Goal: Information Seeking & Learning: Learn about a topic

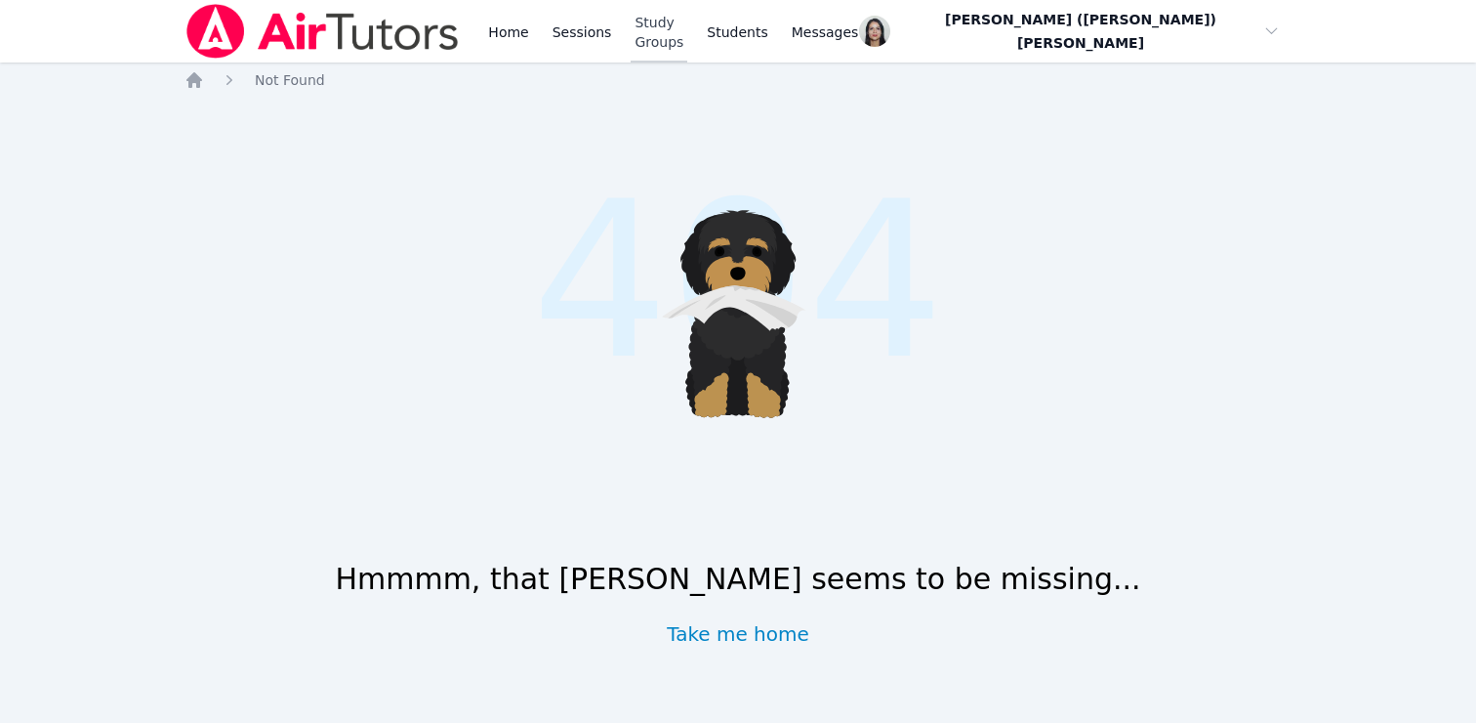
click at [668, 27] on link "Study Groups" at bounding box center [659, 31] width 57 height 62
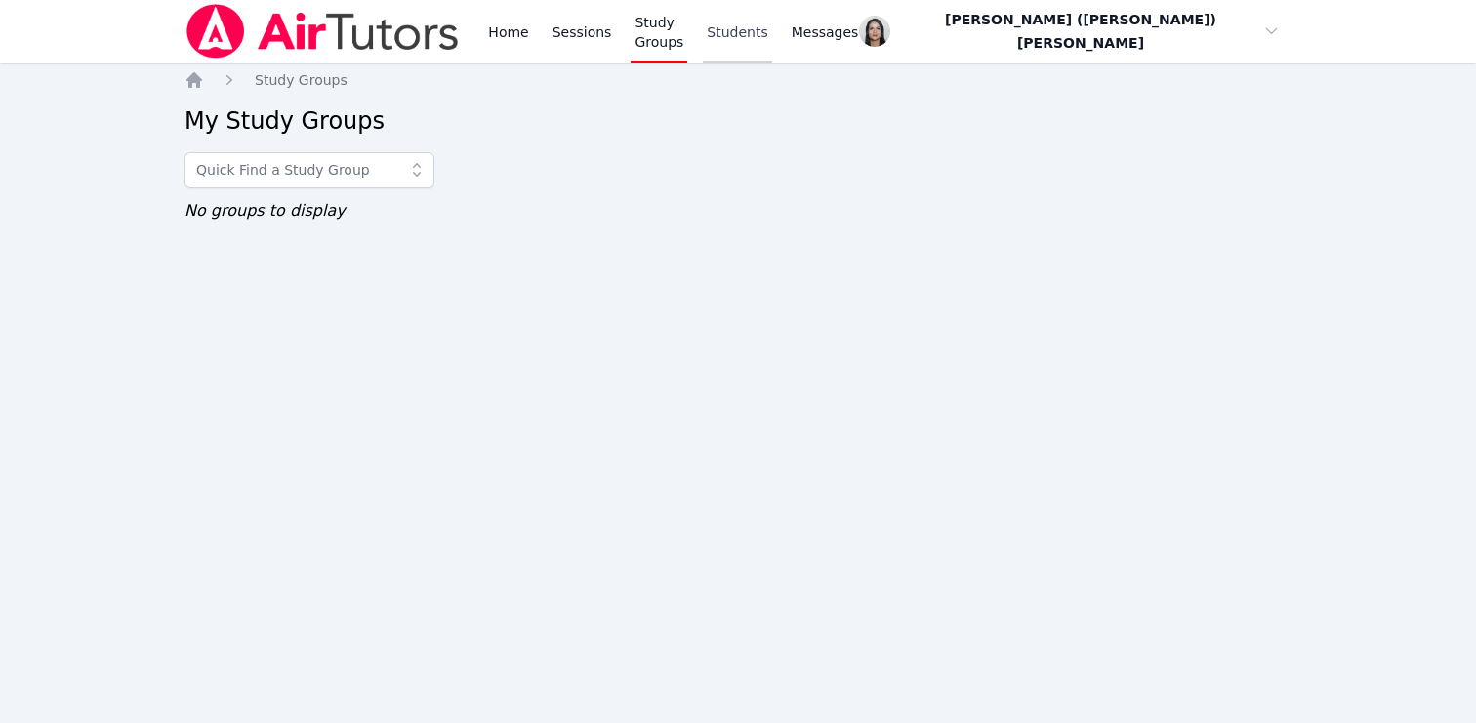
click at [758, 27] on link "Students" at bounding box center [737, 31] width 68 height 62
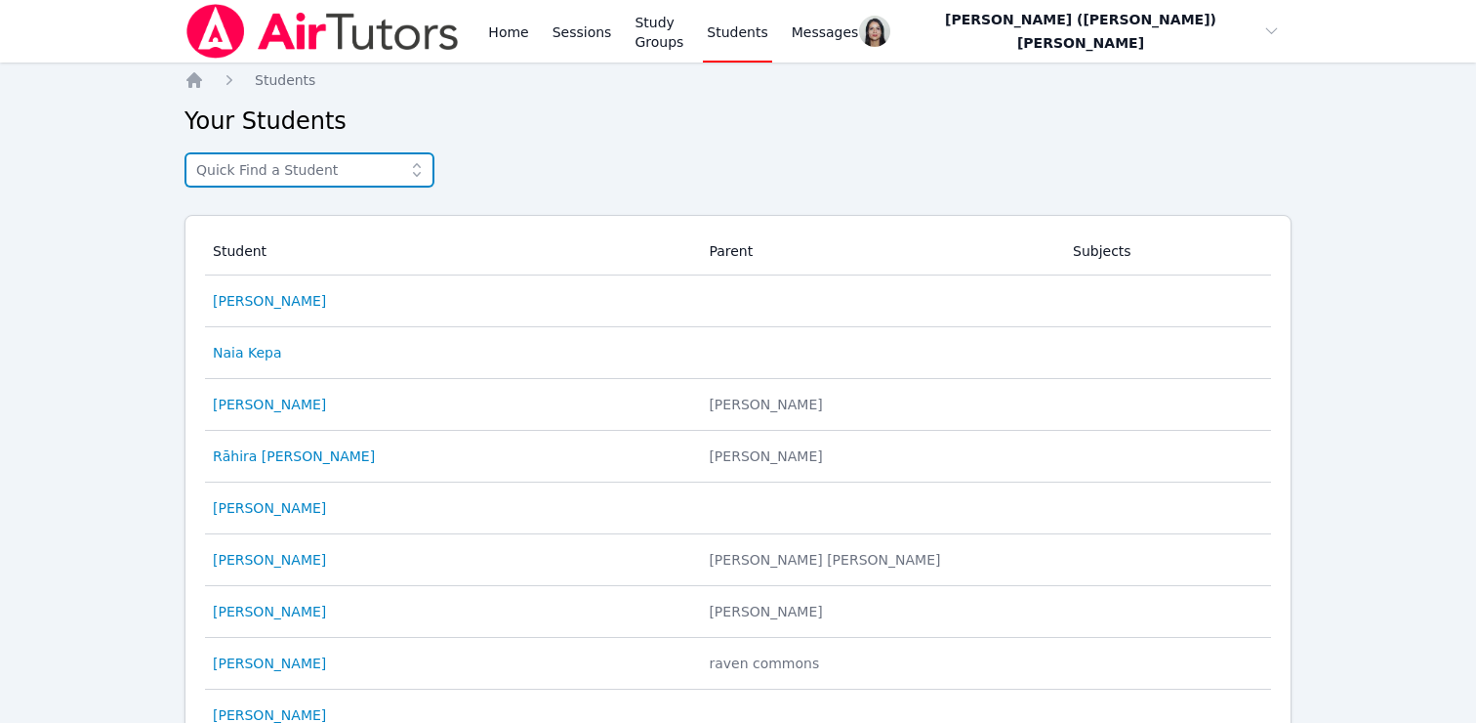
click at [235, 169] on input "text" at bounding box center [310, 169] width 250 height 35
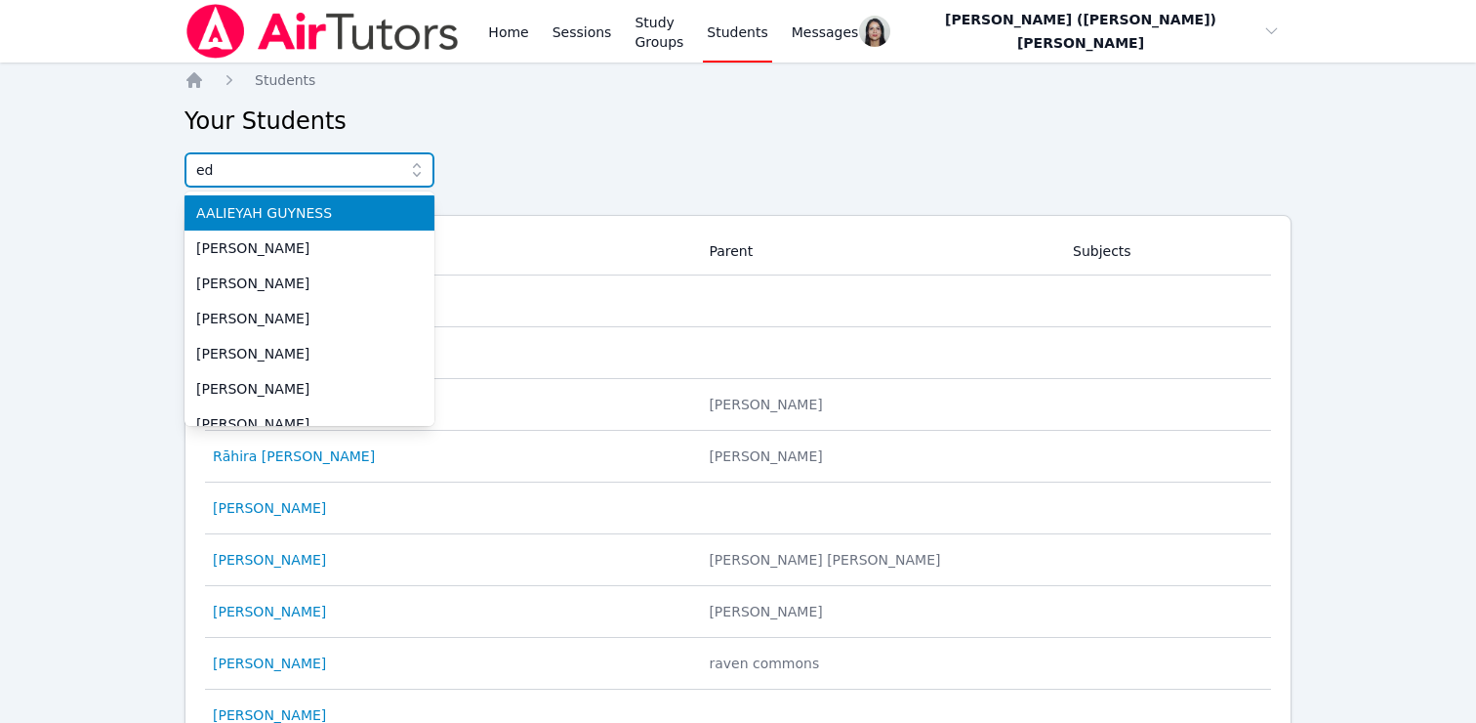
type input "ede"
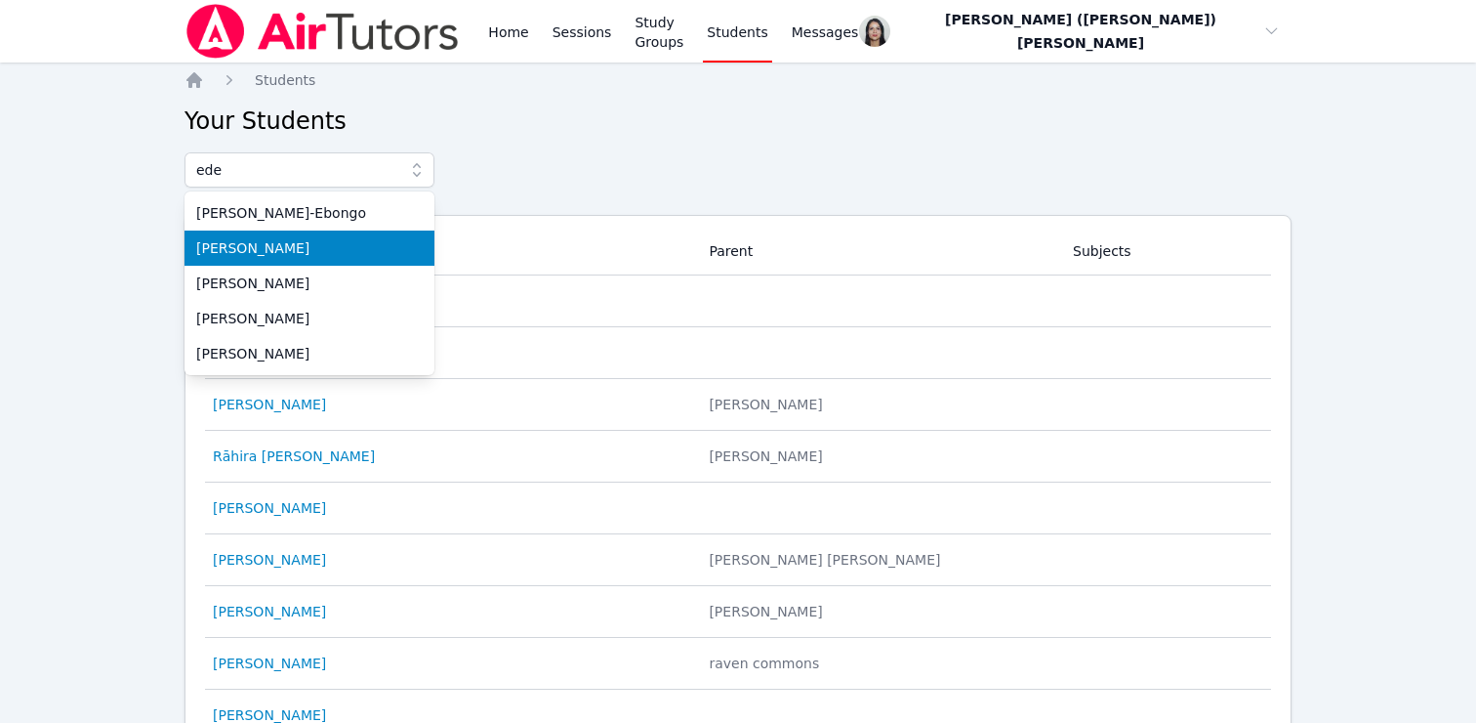
click at [241, 255] on span "[PERSON_NAME]" at bounding box center [309, 248] width 227 height 20
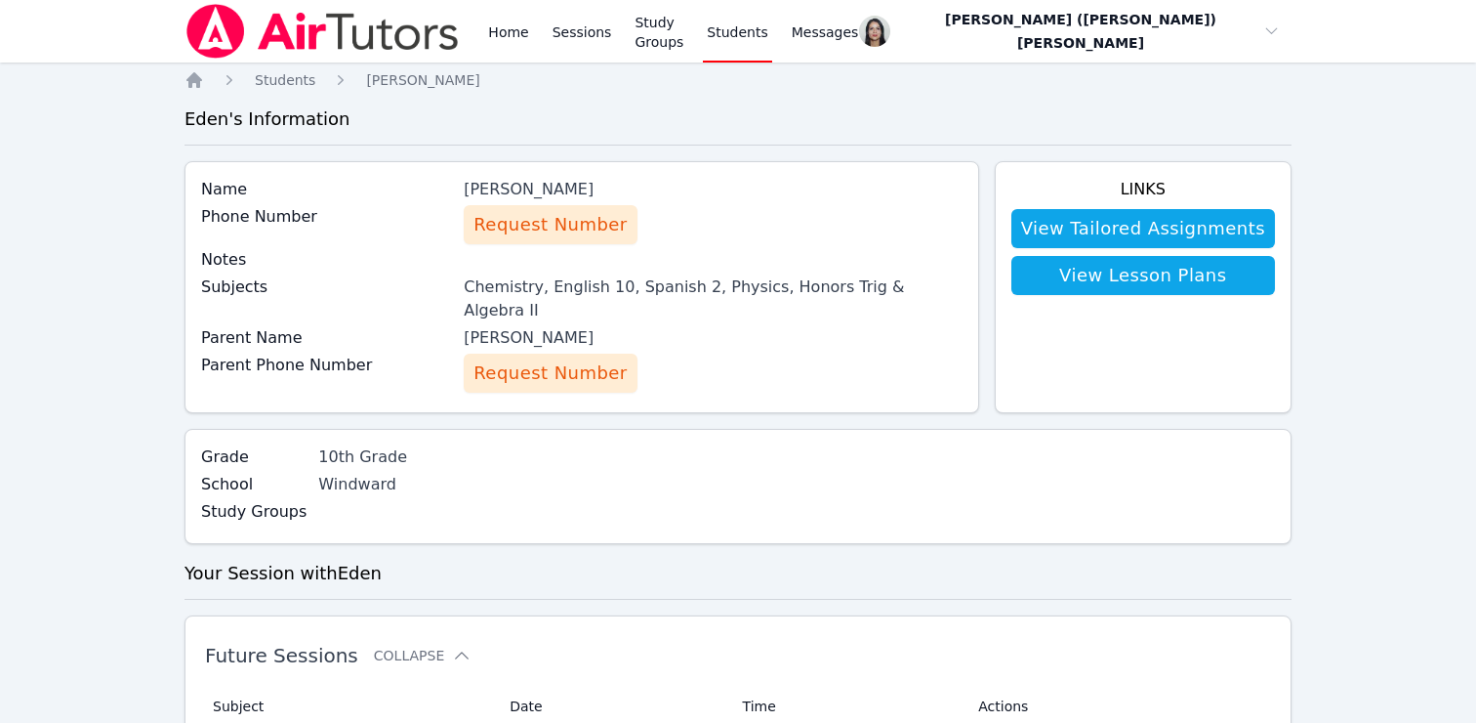
click at [537, 189] on div "[PERSON_NAME]" at bounding box center [713, 189] width 498 height 23
click at [299, 445] on label "Grade" at bounding box center [253, 456] width 105 height 23
click at [560, 293] on div "Chemistry, English 10, Spanish 2, Physics, Honors Trig & Algebra II" at bounding box center [713, 298] width 498 height 47
click at [688, 284] on div "Chemistry, English 10, Spanish 2, Physics, Honors Trig & Algebra II" at bounding box center [713, 298] width 498 height 47
click at [556, 326] on div "[PERSON_NAME]" at bounding box center [713, 337] width 498 height 23
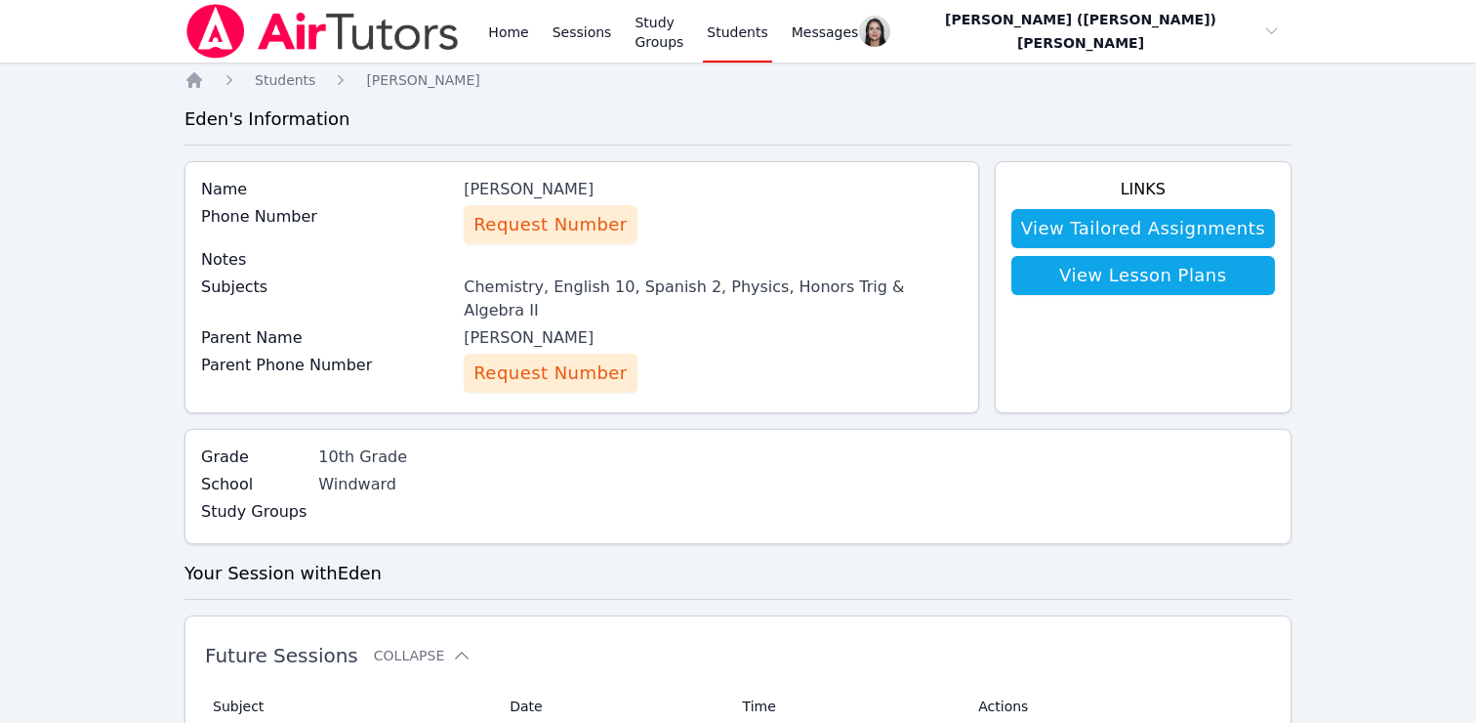
click at [750, 23] on link "Students" at bounding box center [737, 31] width 68 height 62
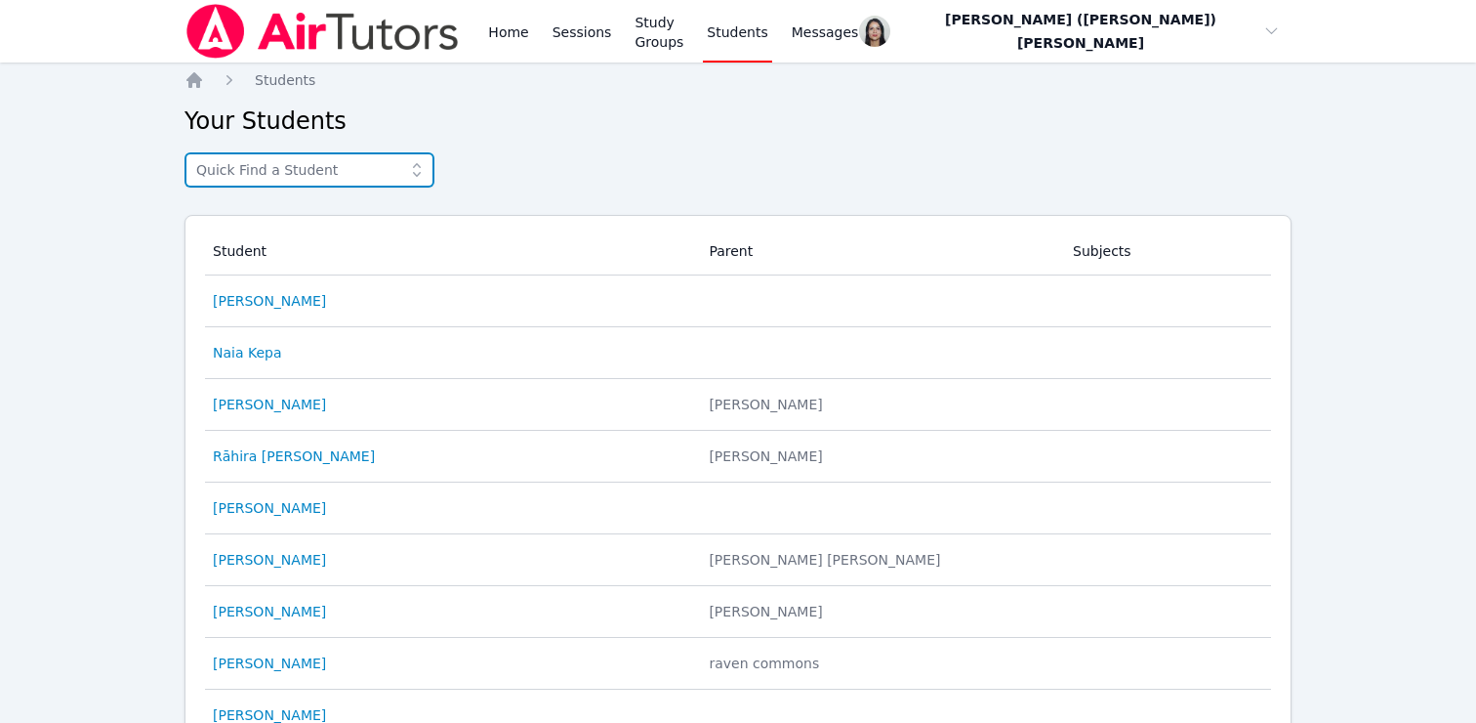
click at [245, 179] on input "text" at bounding box center [310, 169] width 250 height 35
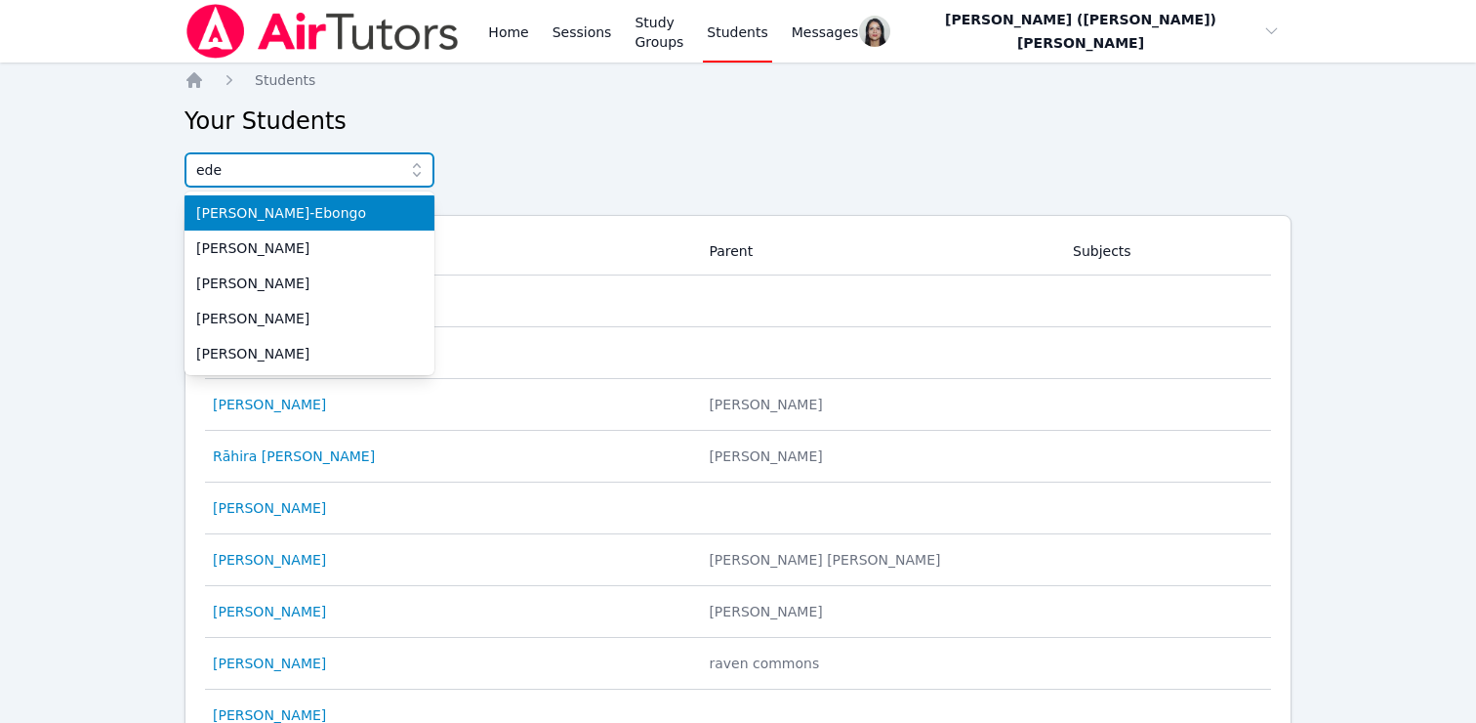
type input "eden"
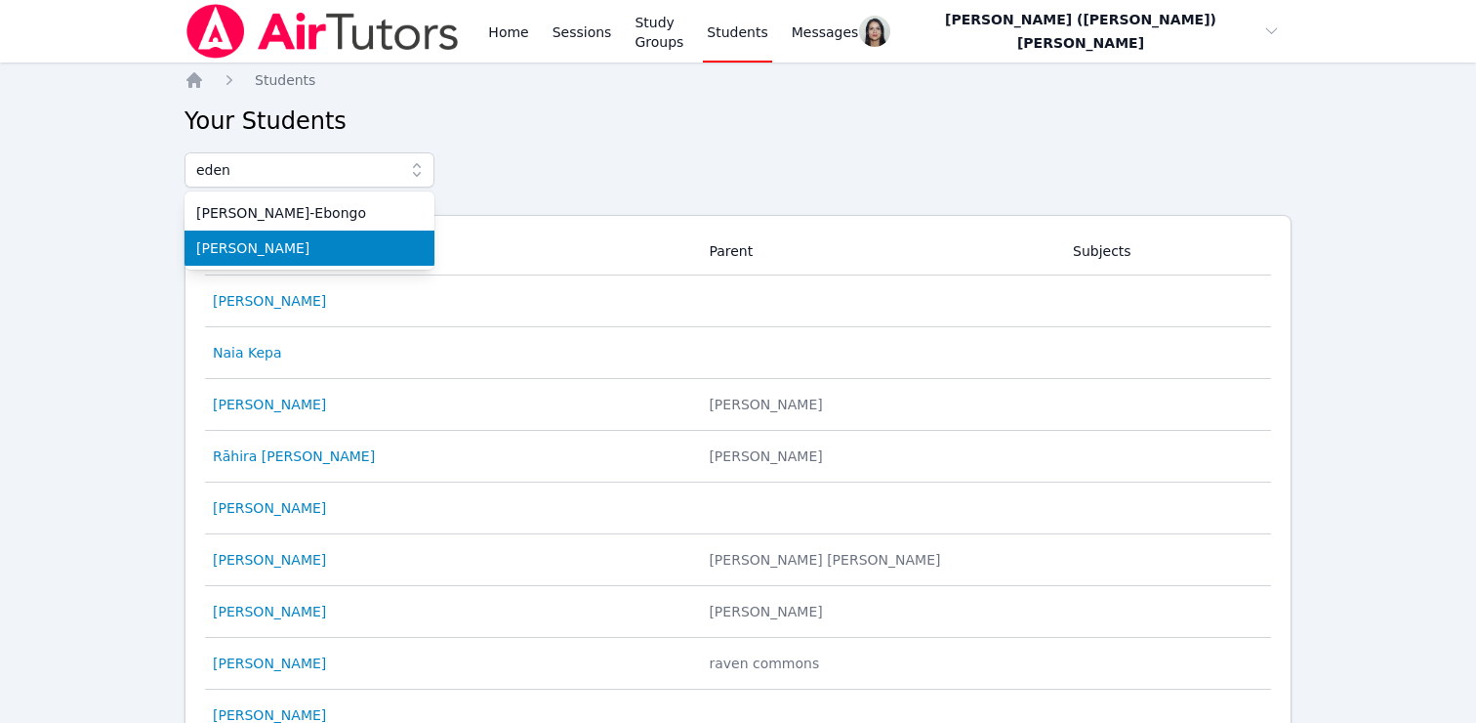
click at [332, 234] on li "[PERSON_NAME]" at bounding box center [310, 247] width 250 height 35
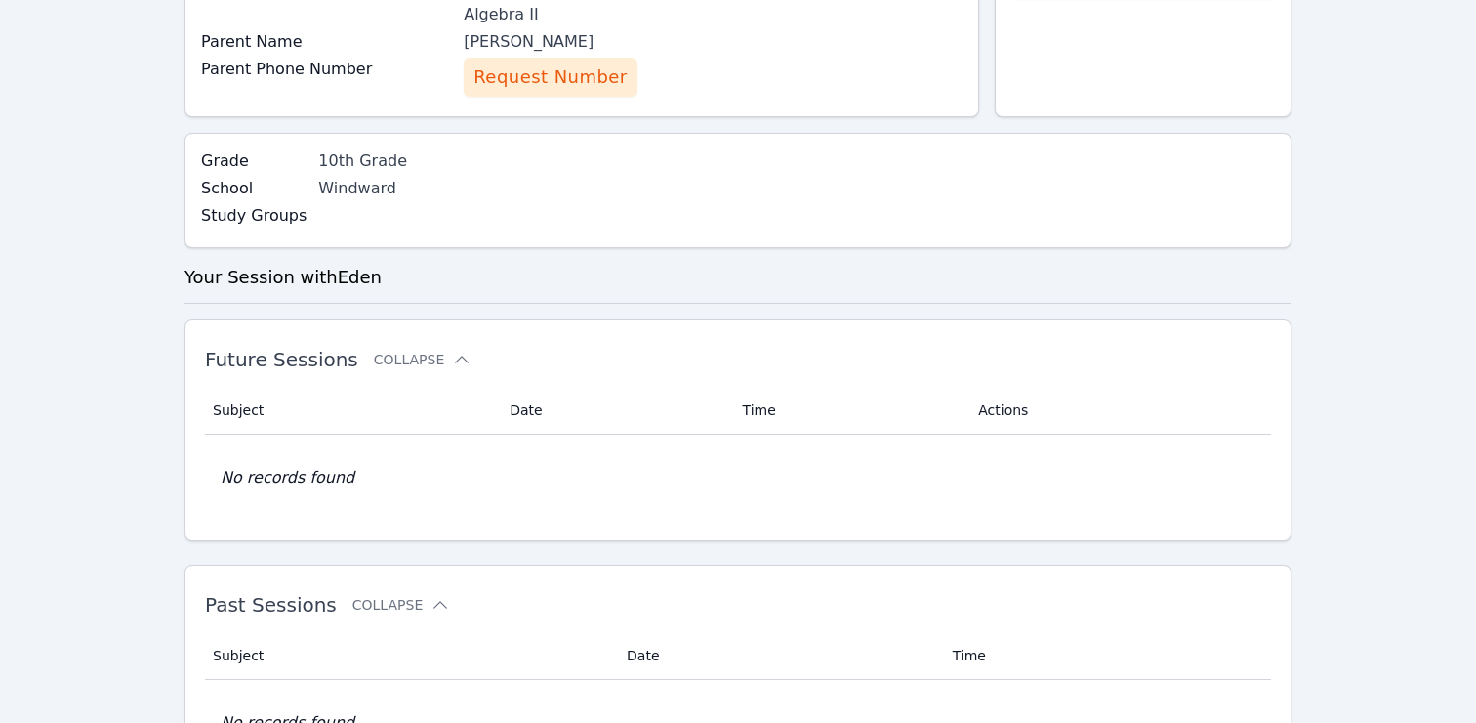
scroll to position [310, 0]
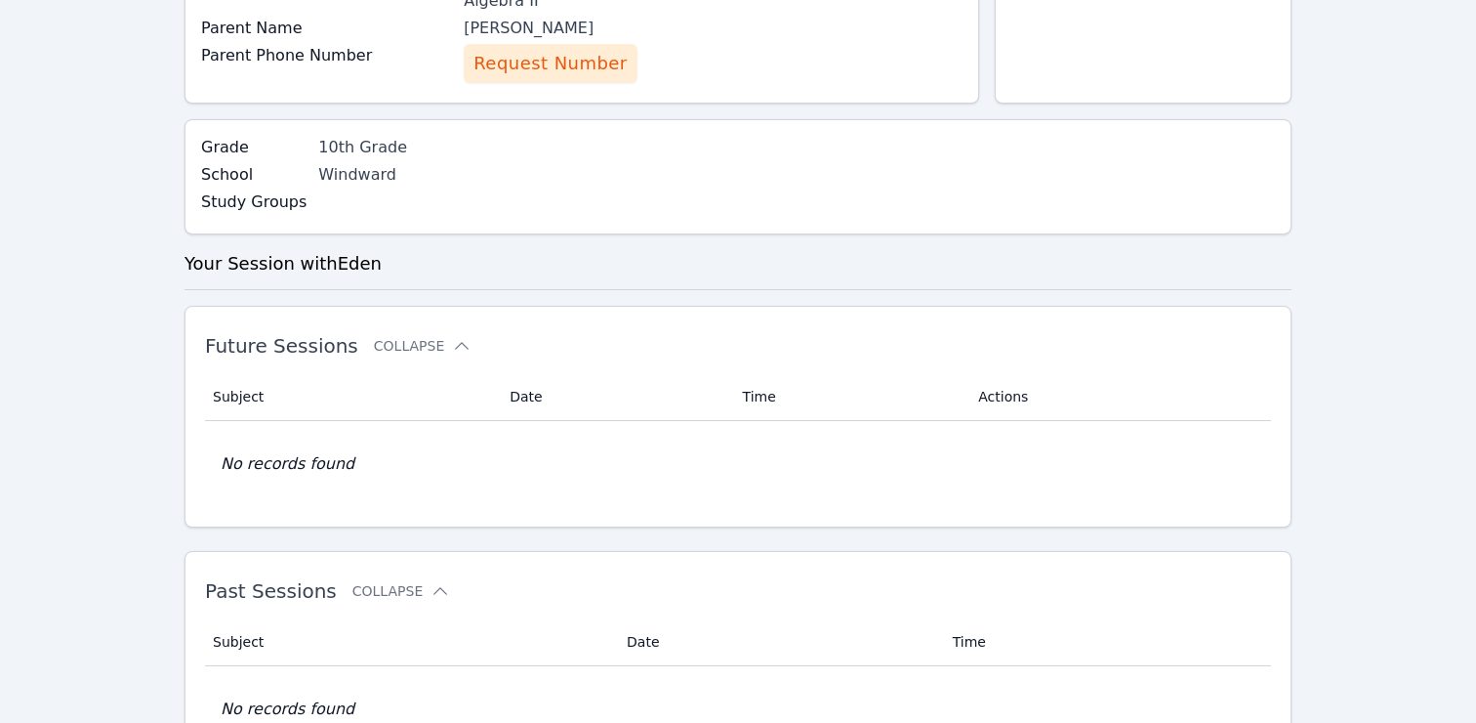
click at [407, 335] on div "Future Sessions Collapse" at bounding box center [707, 345] width 1004 height 55
click at [417, 336] on button "Collapse" at bounding box center [423, 346] width 98 height 20
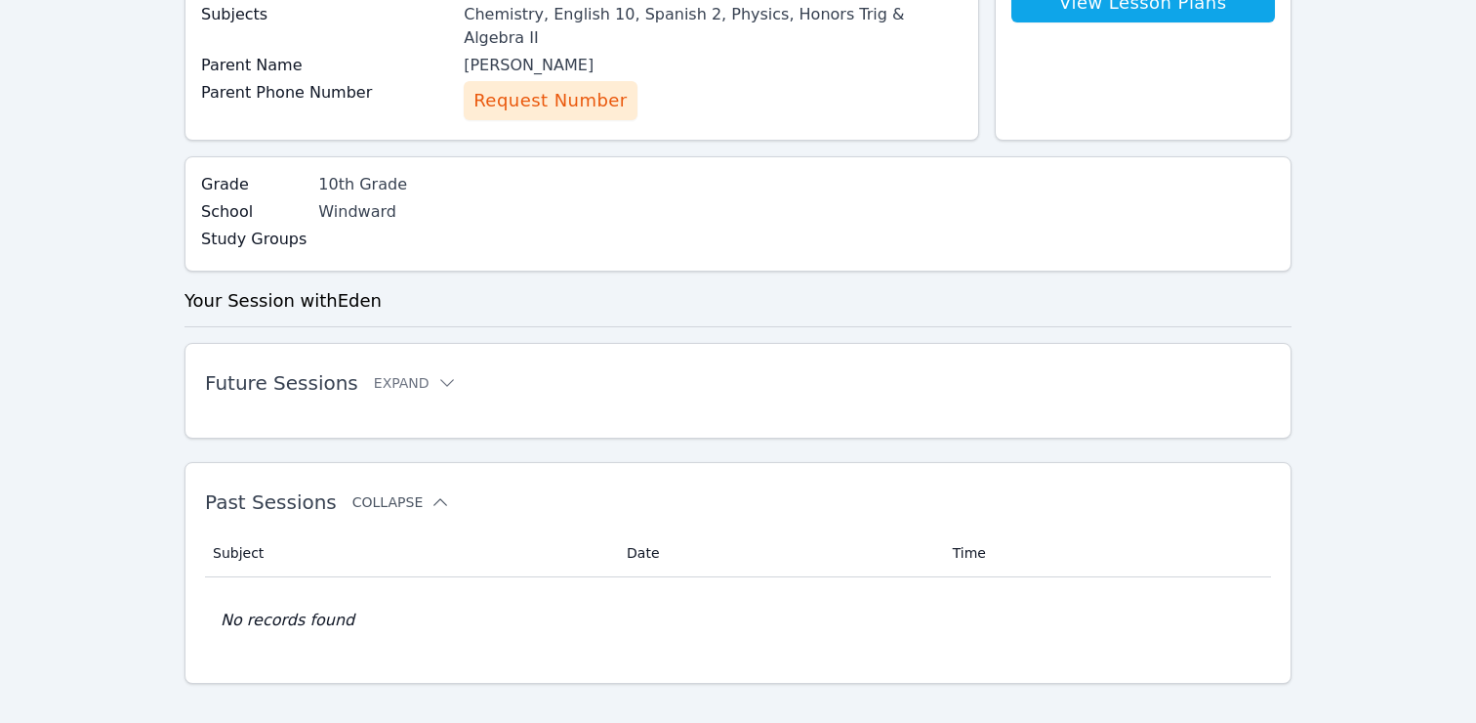
click at [384, 492] on button "Collapse" at bounding box center [402, 502] width 98 height 20
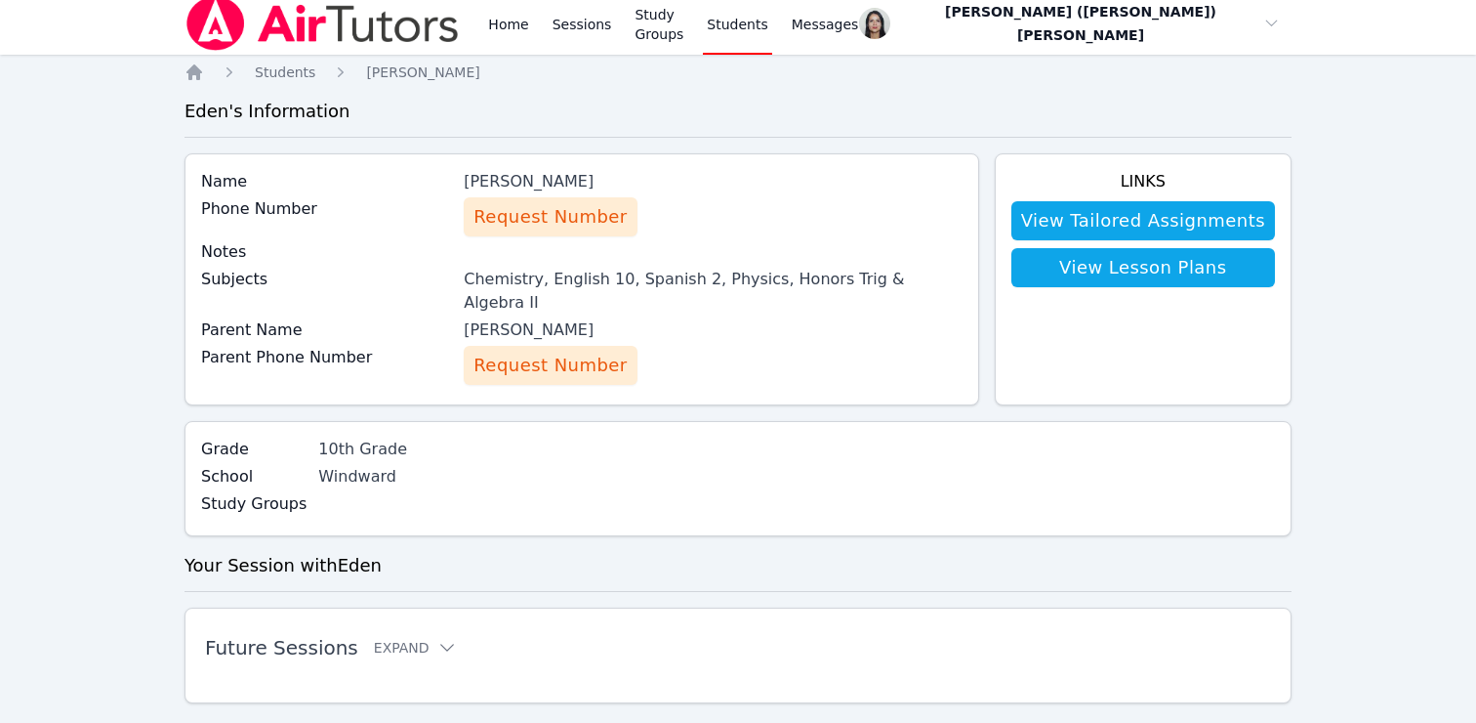
scroll to position [0, 0]
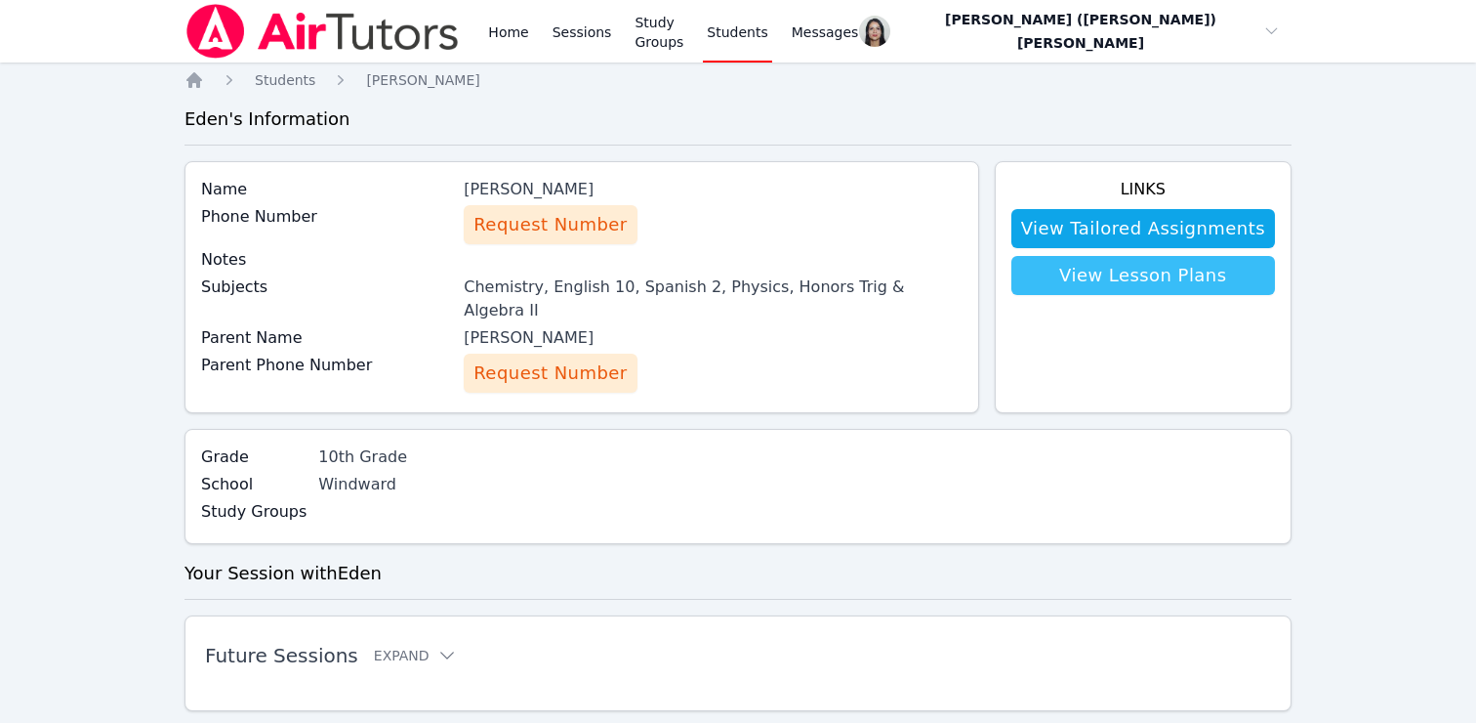
click at [1145, 267] on link "View Lesson Plans" at bounding box center [1144, 275] width 264 height 39
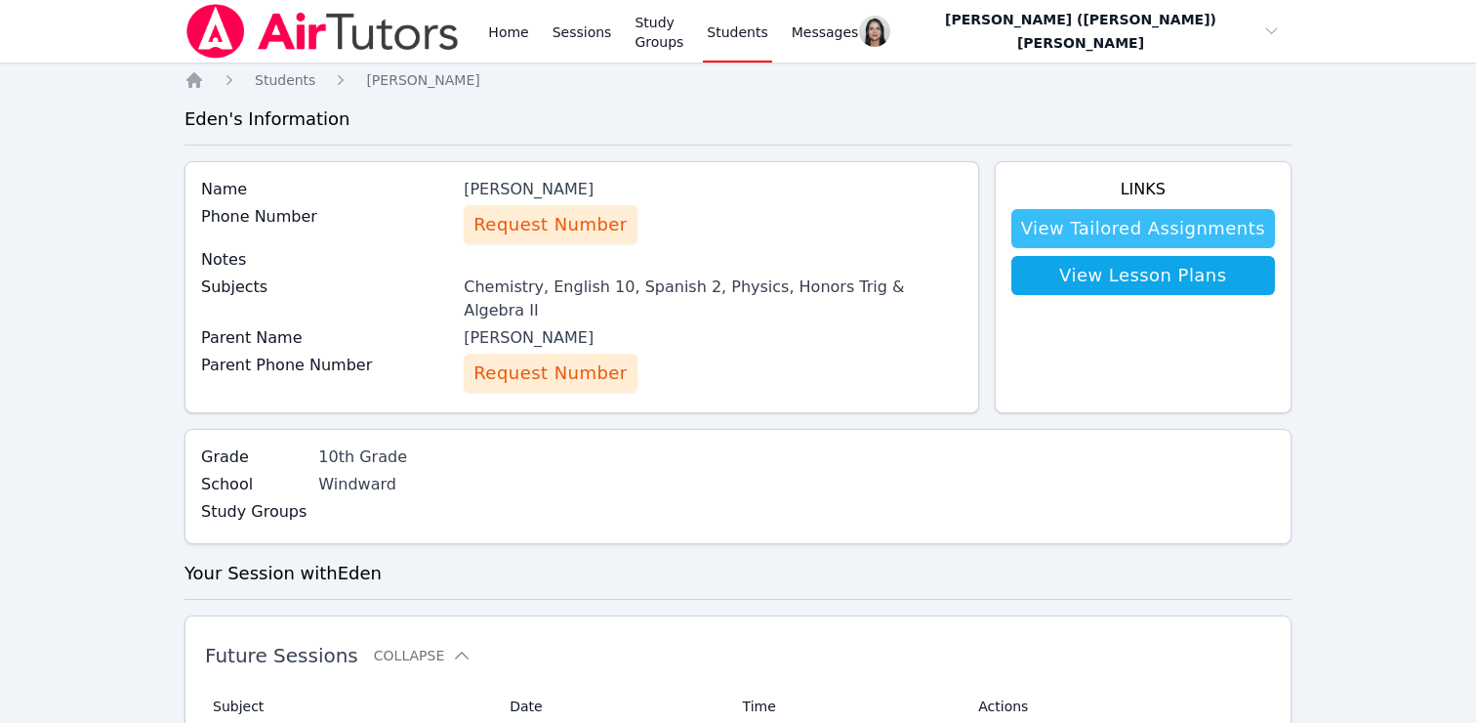
click at [1094, 210] on link "View Tailored Assignments" at bounding box center [1144, 228] width 264 height 39
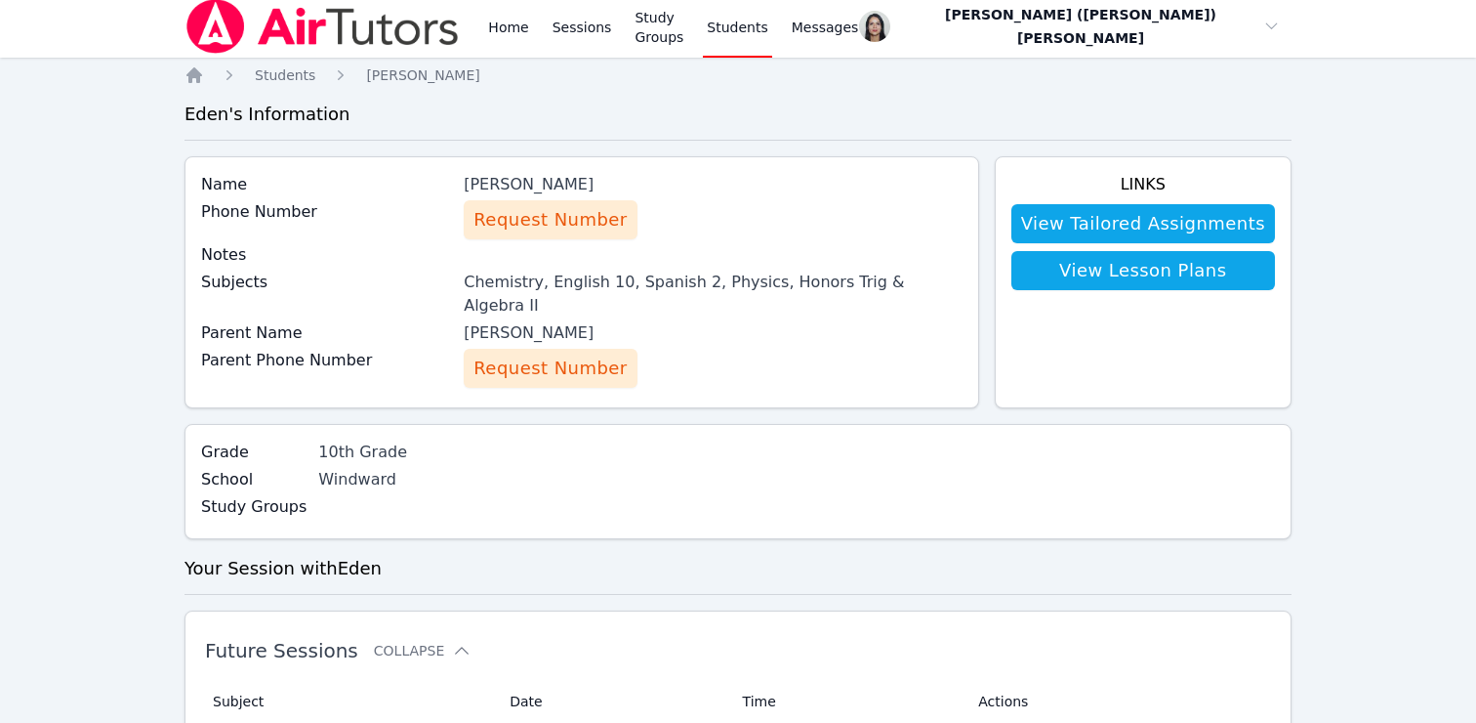
scroll to position [16, 0]
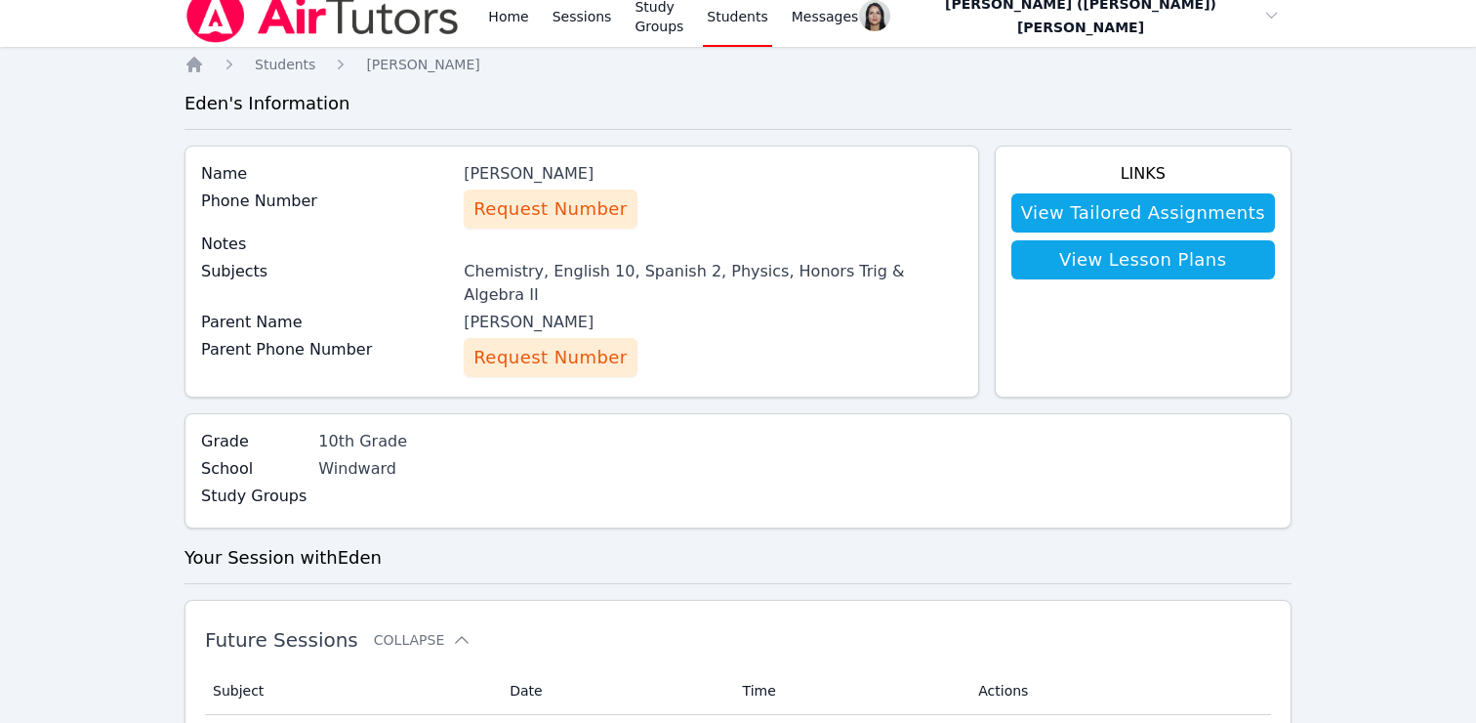
click at [289, 311] on label "Parent Name" at bounding box center [326, 322] width 251 height 23
click at [293, 338] on label "Parent Phone Number" at bounding box center [326, 349] width 251 height 23
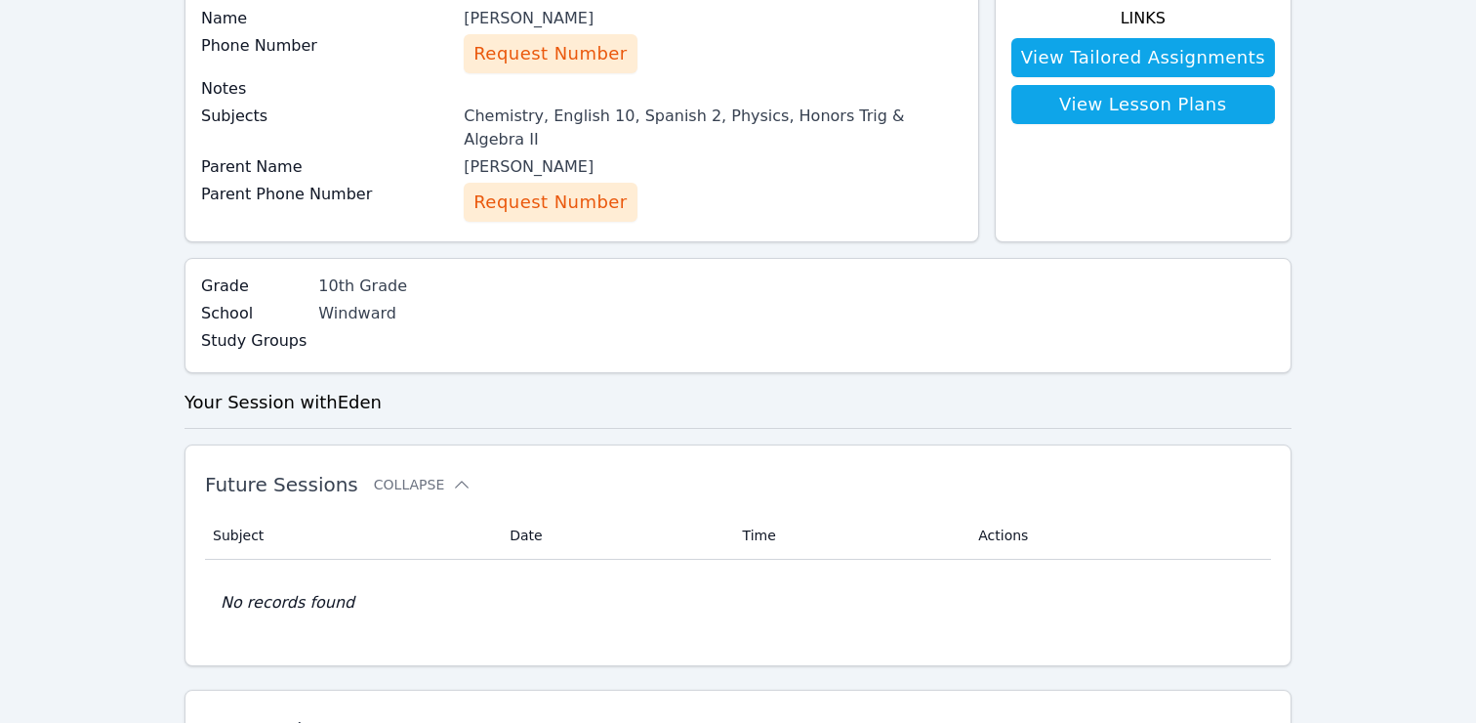
scroll to position [152, 0]
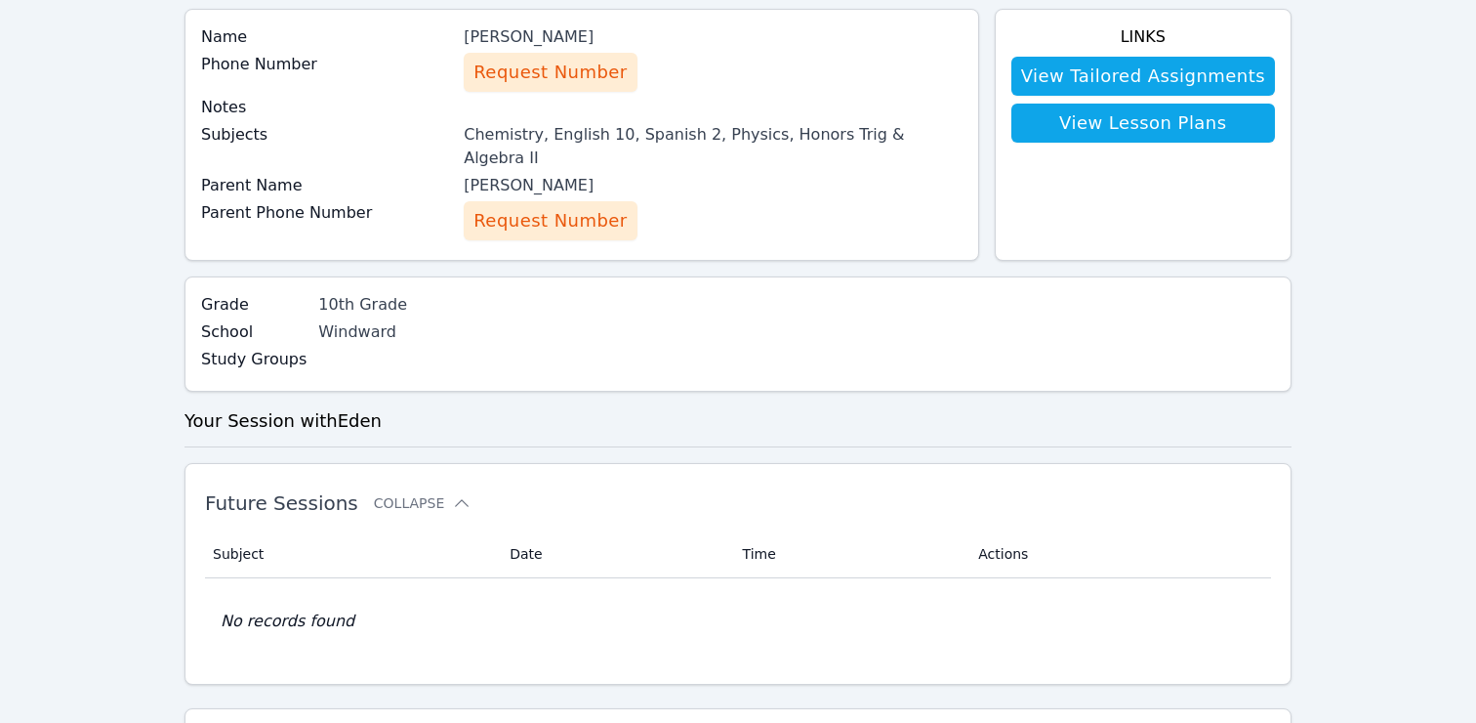
click at [574, 86] on button "Request Number" at bounding box center [550, 72] width 173 height 39
click at [549, 207] on span "Request Number" at bounding box center [550, 220] width 153 height 27
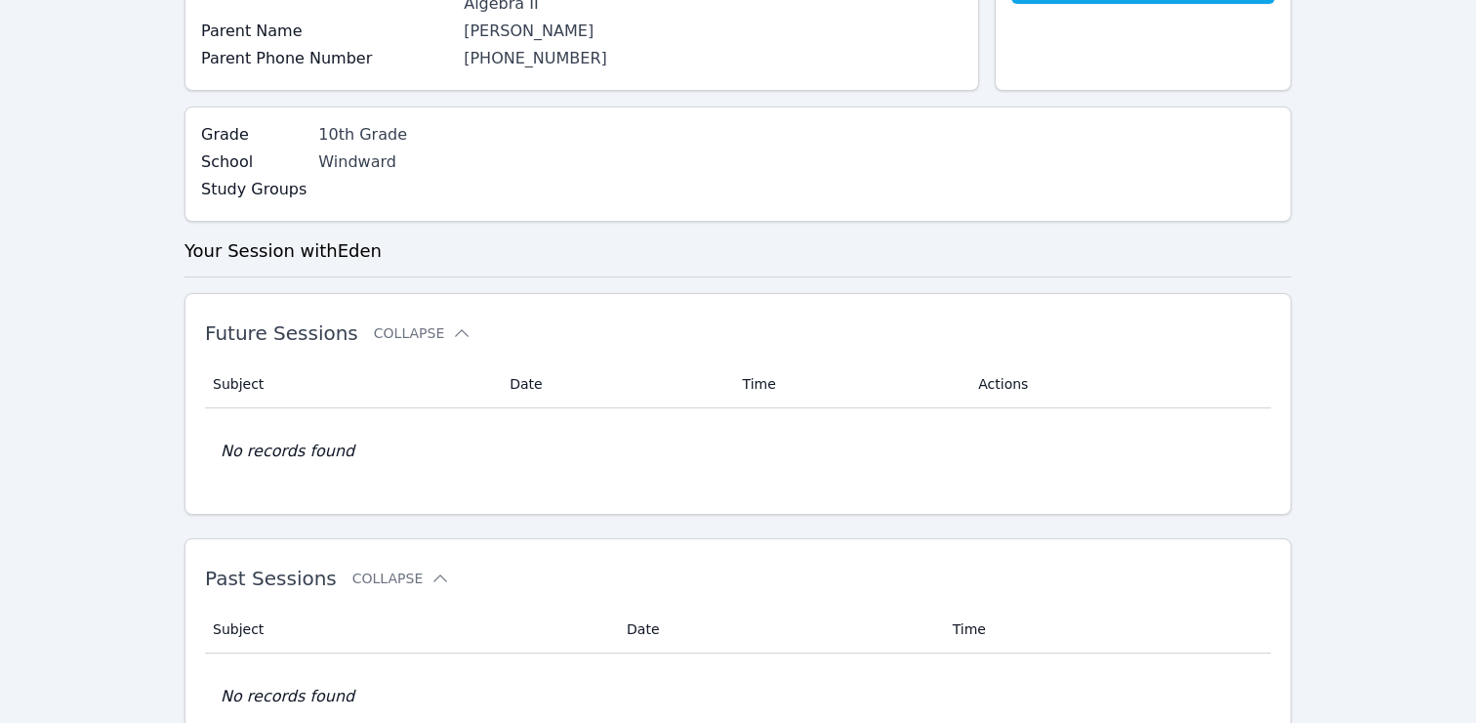
scroll to position [367, 0]
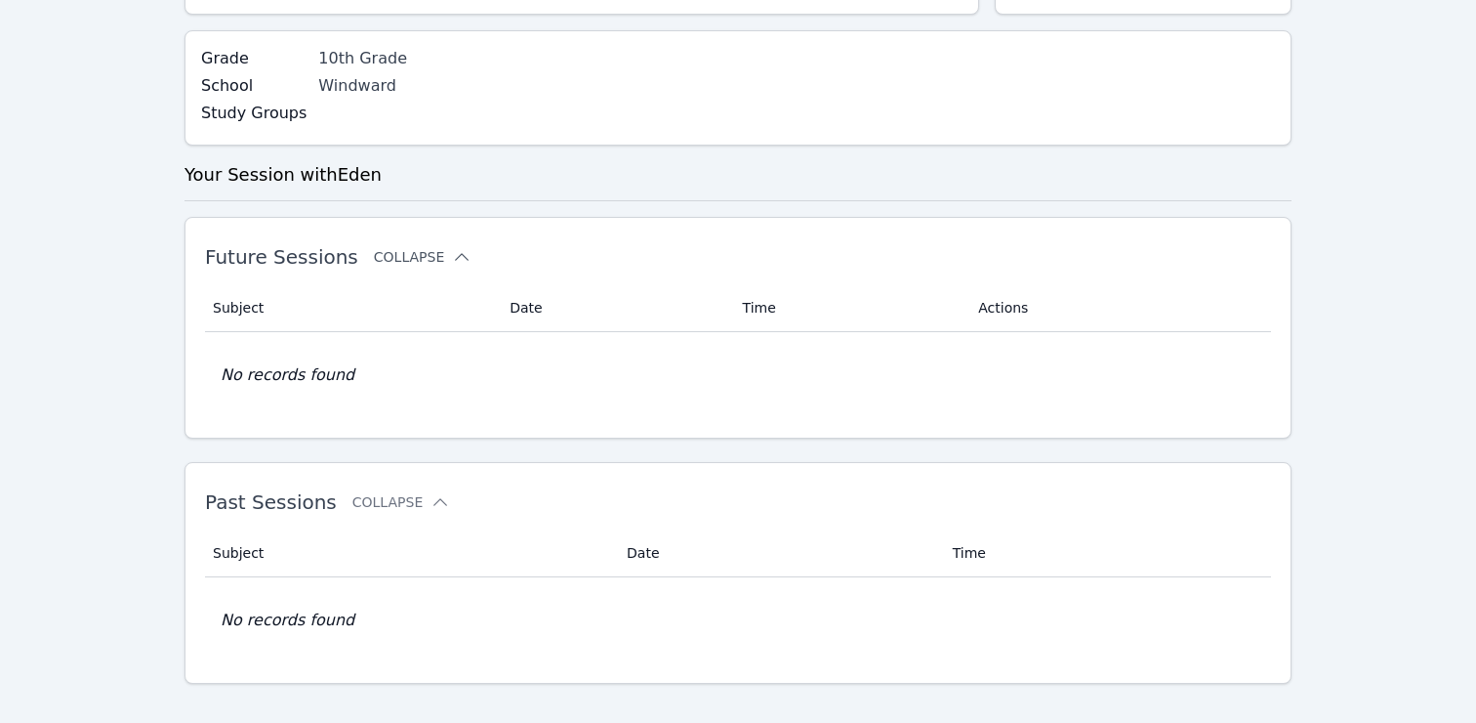
click at [452, 247] on icon at bounding box center [462, 257] width 20 height 20
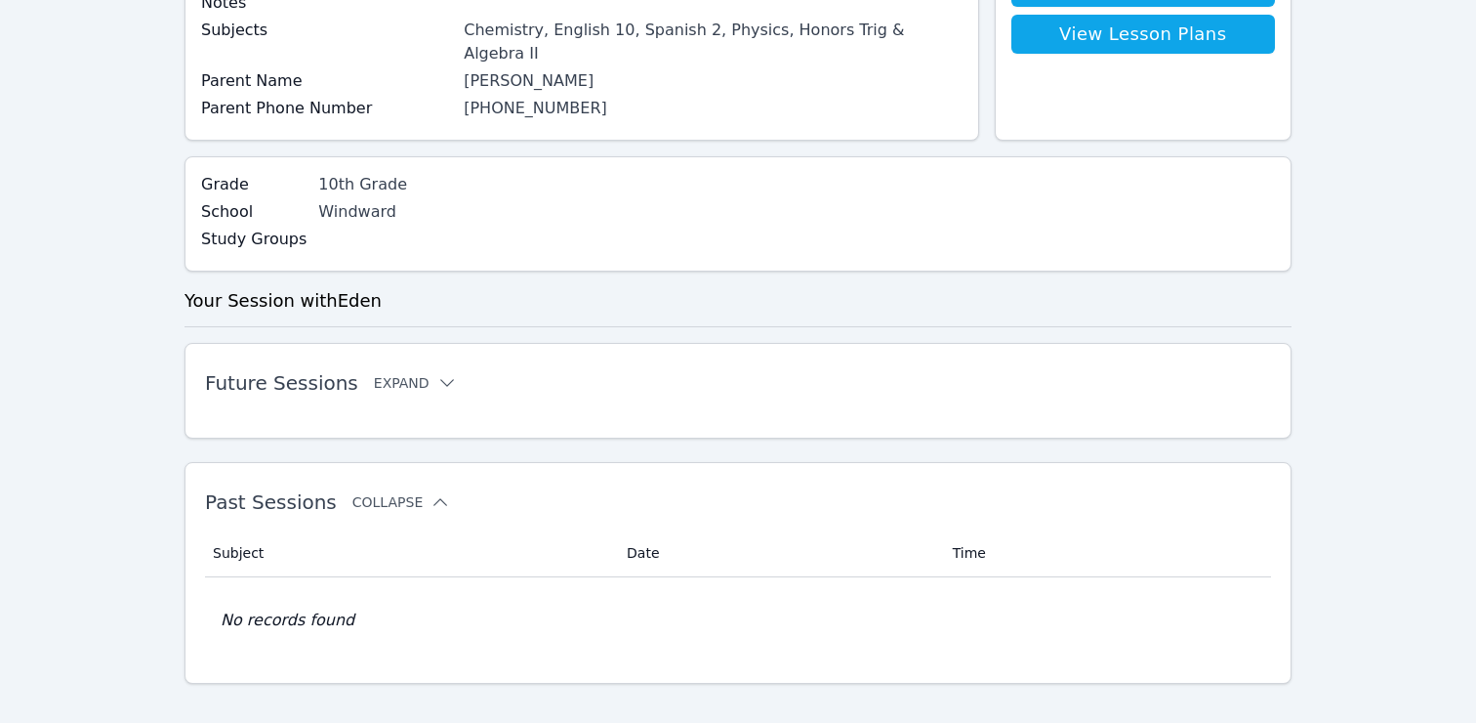
click at [431, 492] on icon at bounding box center [441, 502] width 20 height 20
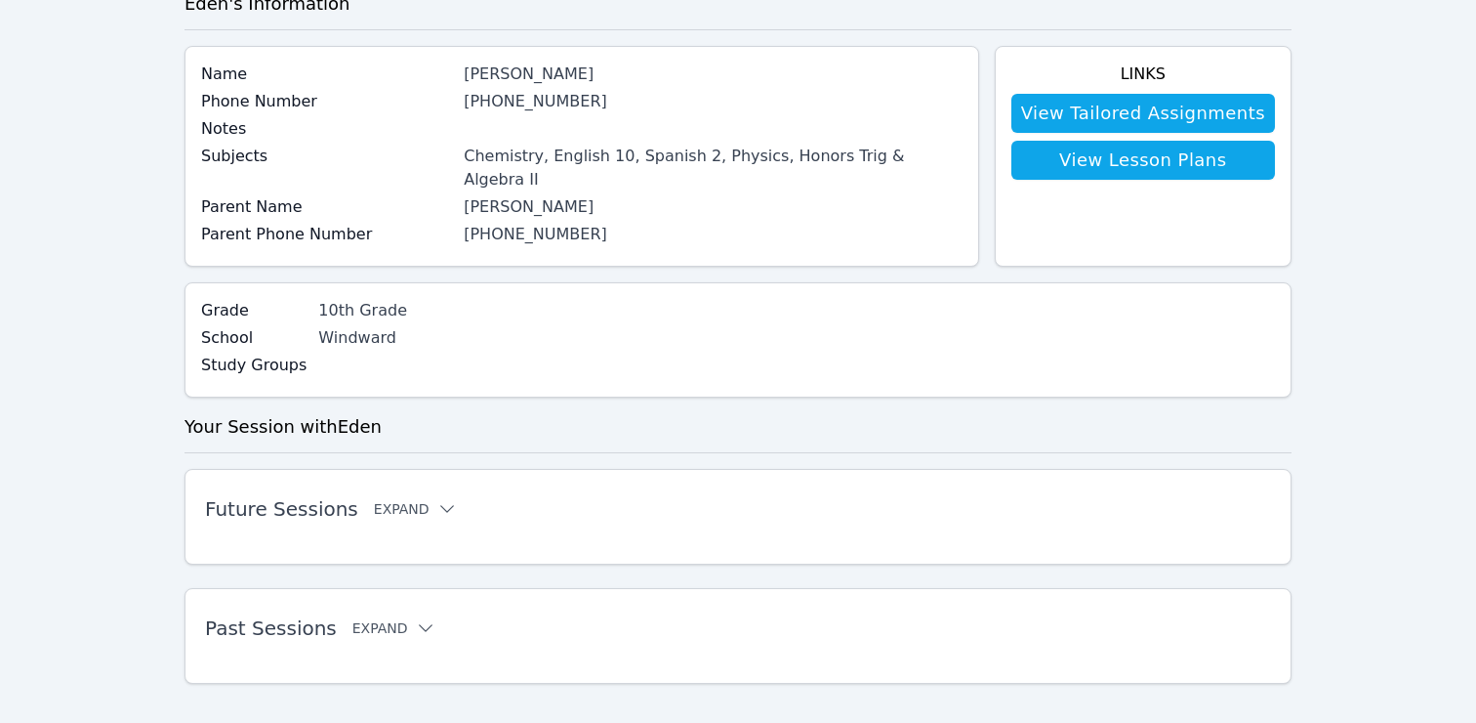
click at [420, 498] on div "Future Sessions Expand" at bounding box center [707, 508] width 1004 height 55
click at [437, 499] on icon at bounding box center [447, 509] width 20 height 20
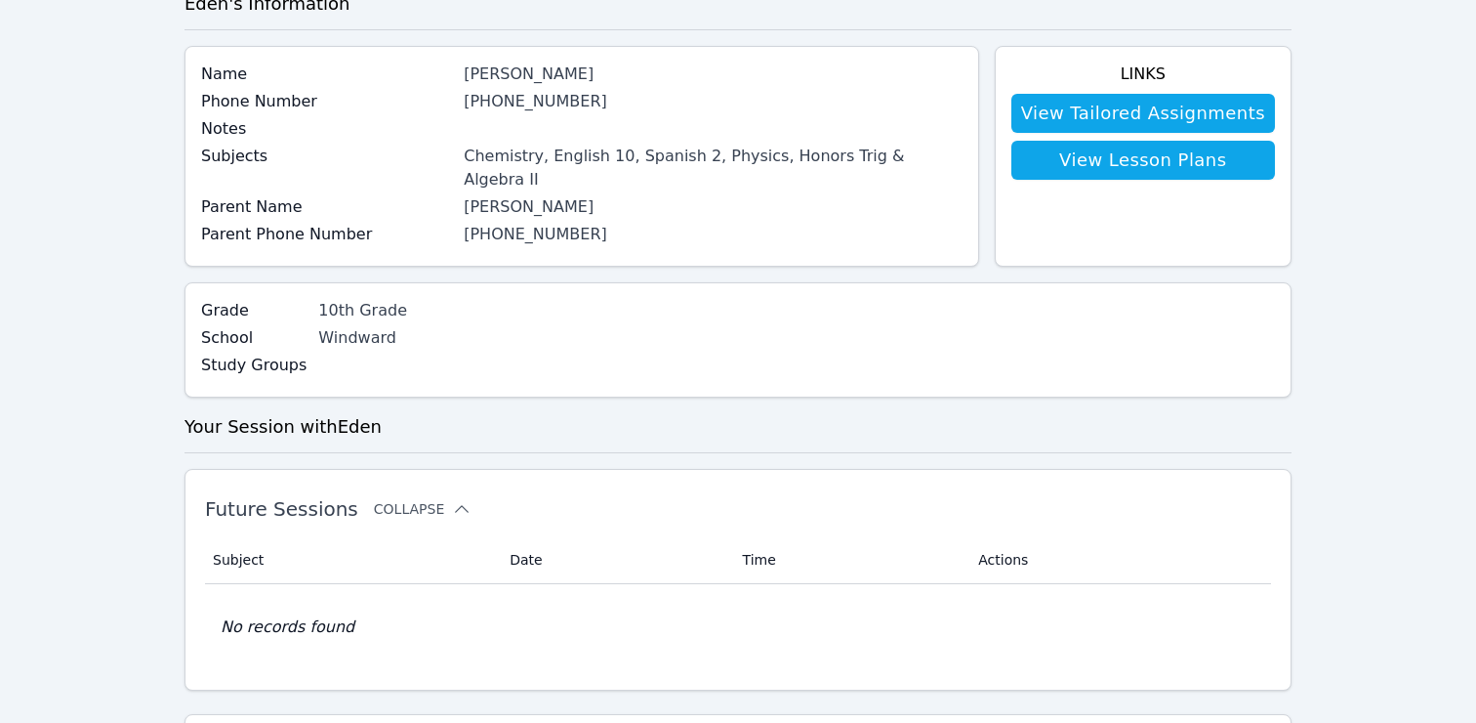
click at [424, 499] on button "Collapse" at bounding box center [423, 509] width 98 height 20
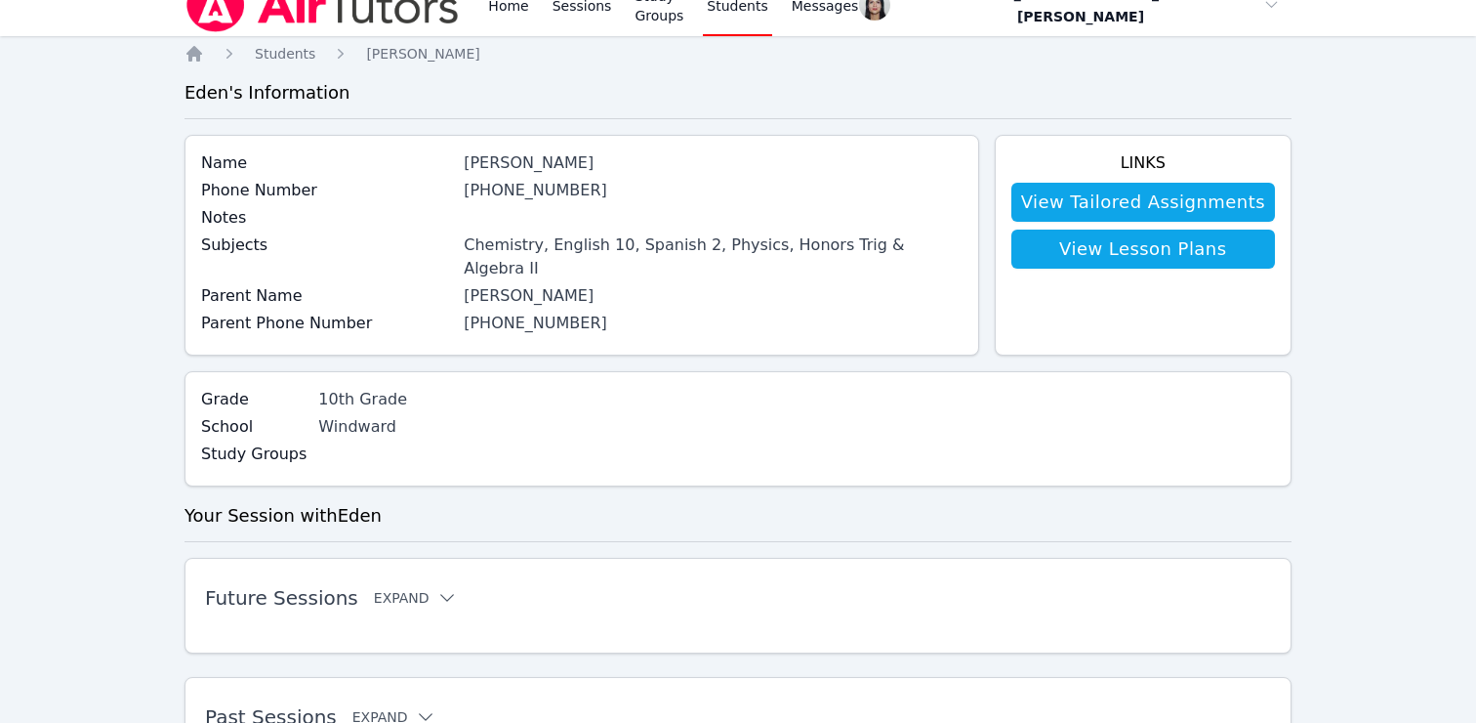
scroll to position [0, 0]
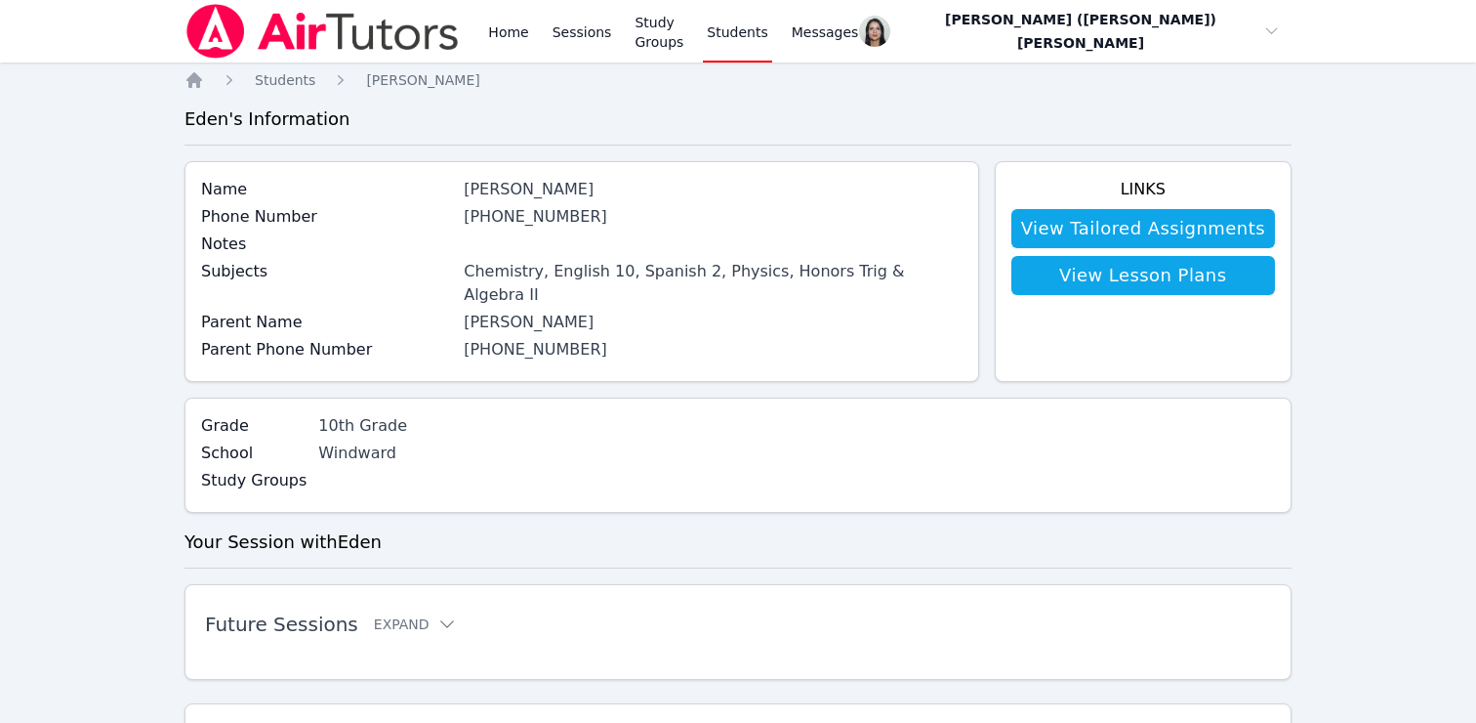
click at [576, 223] on link "[PHONE_NUMBER]" at bounding box center [536, 216] width 144 height 19
click at [663, 58] on link "Study Groups" at bounding box center [659, 31] width 57 height 62
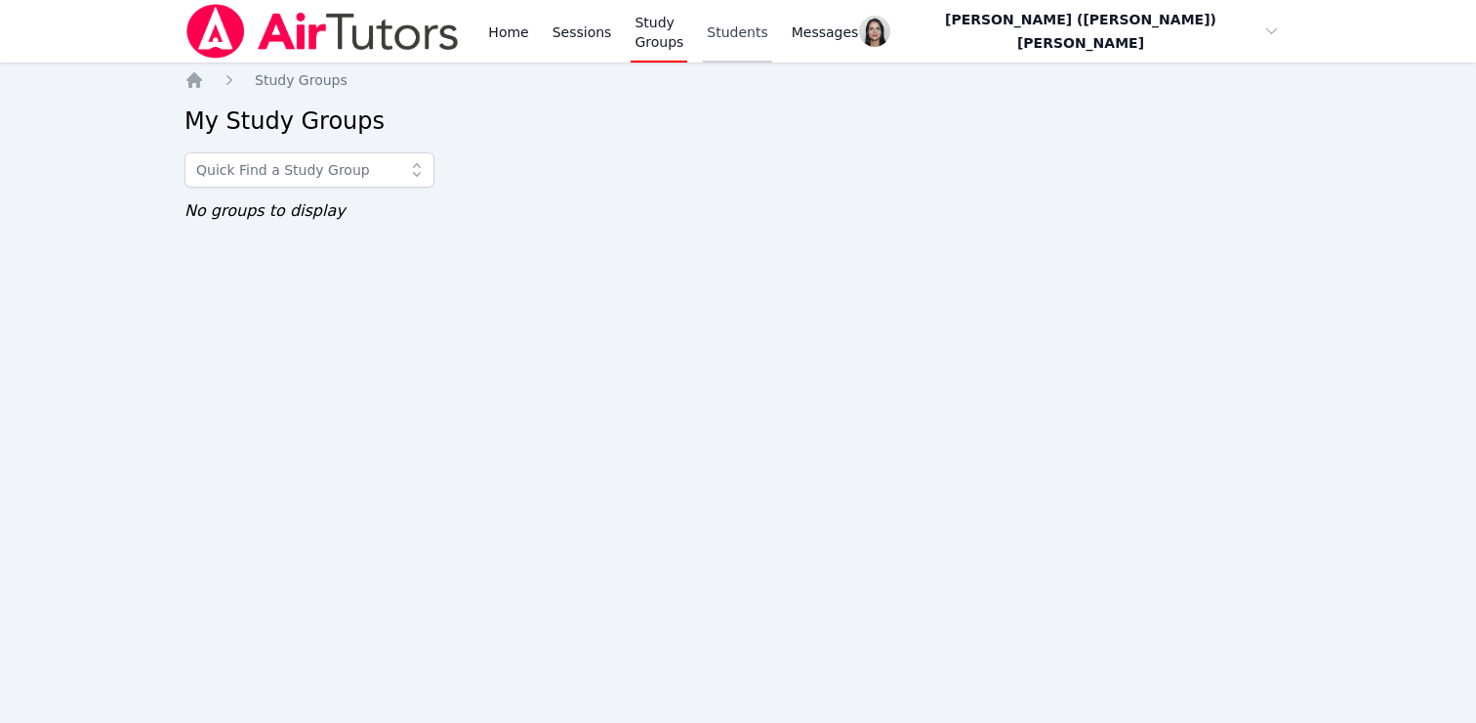
click at [771, 37] on link "Students" at bounding box center [737, 31] width 68 height 62
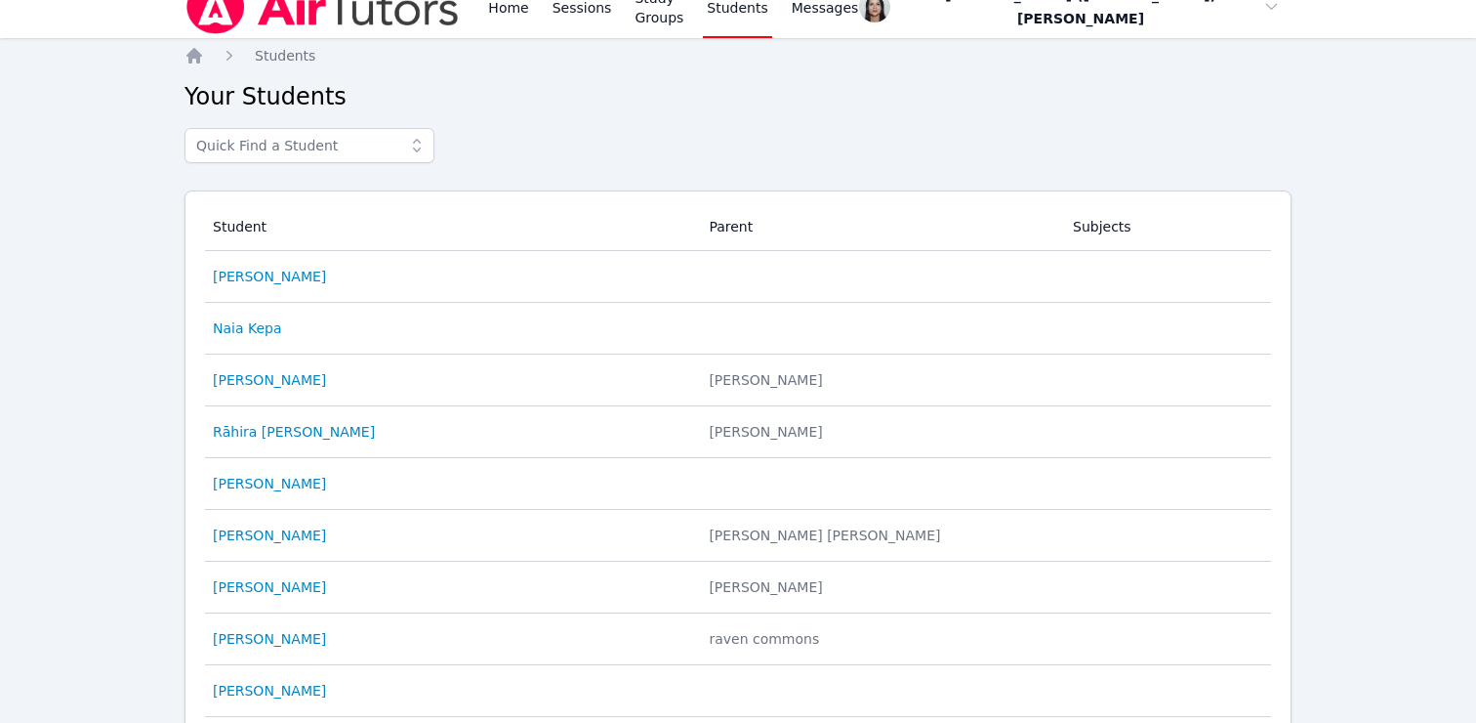
scroll to position [15, 0]
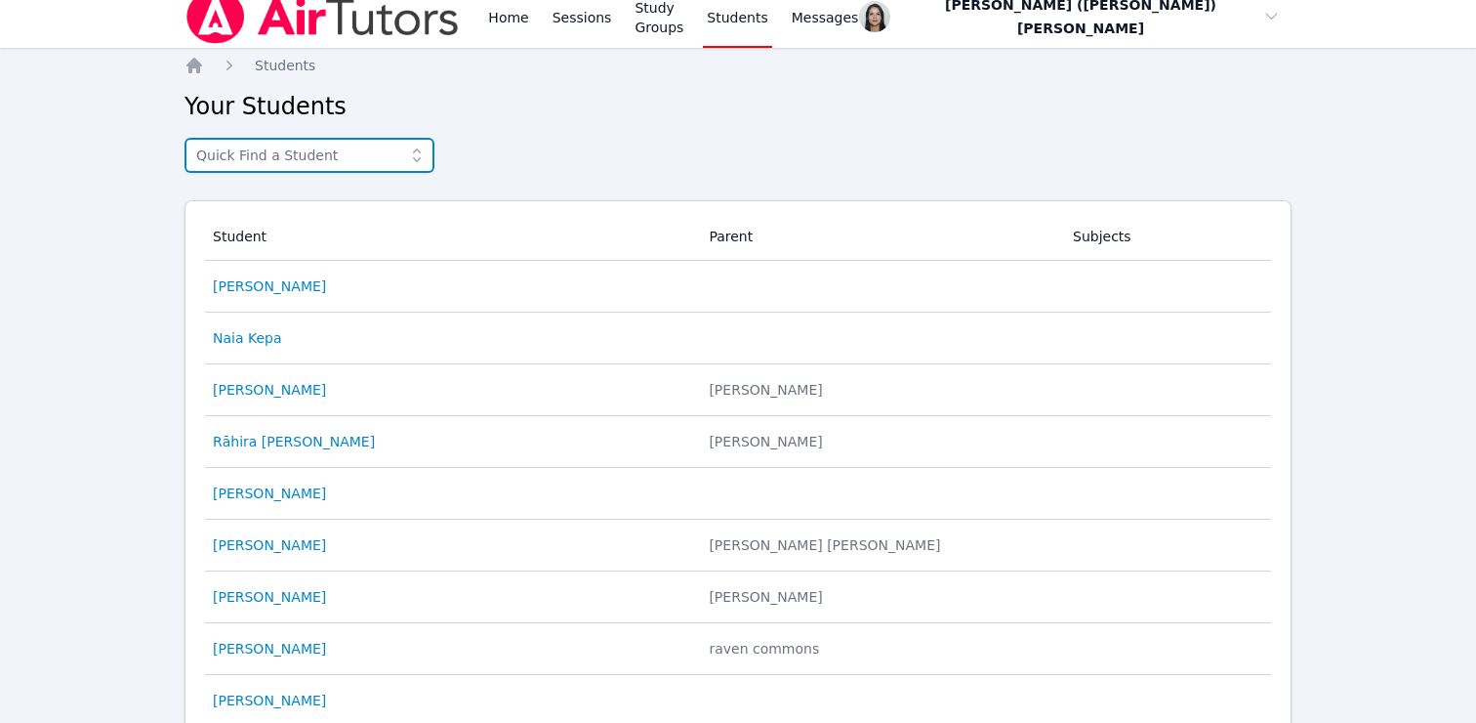
click at [266, 158] on input "text" at bounding box center [310, 155] width 250 height 35
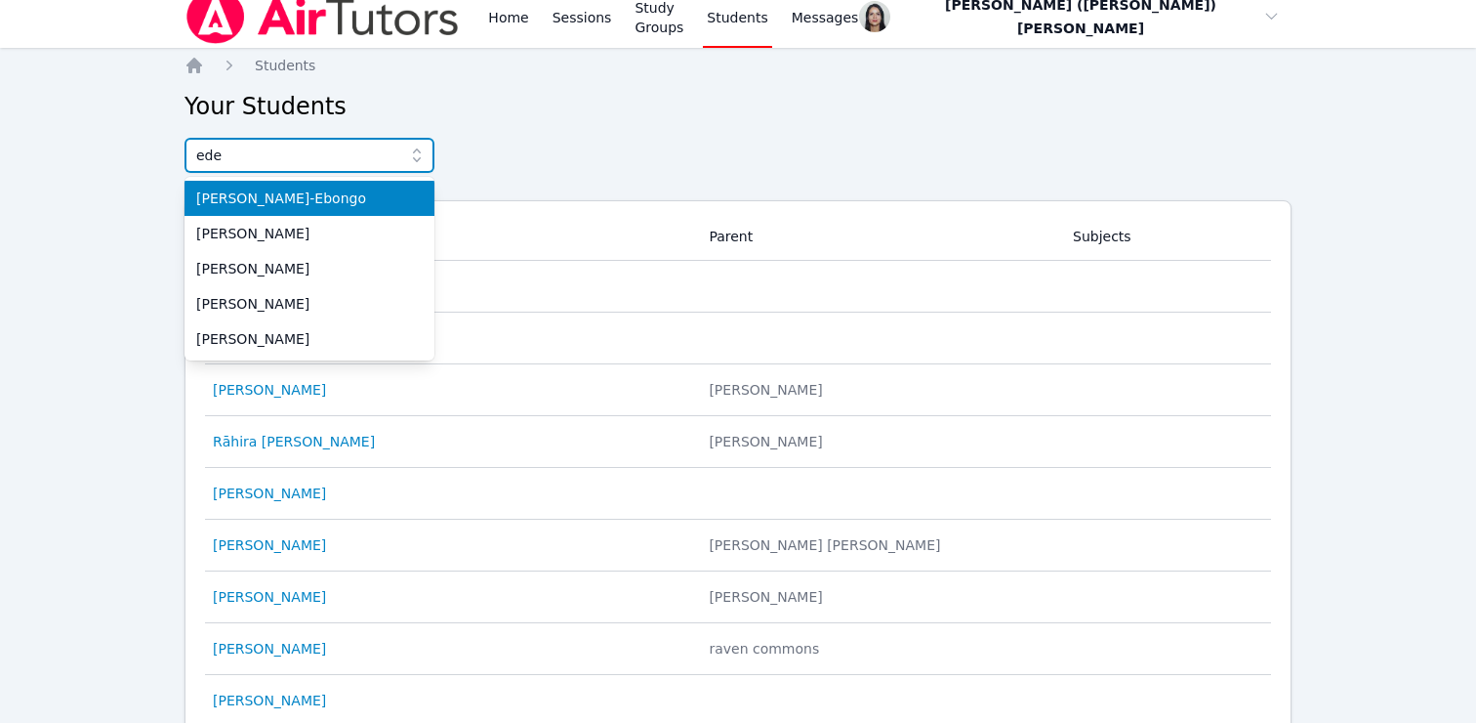
type input "eden"
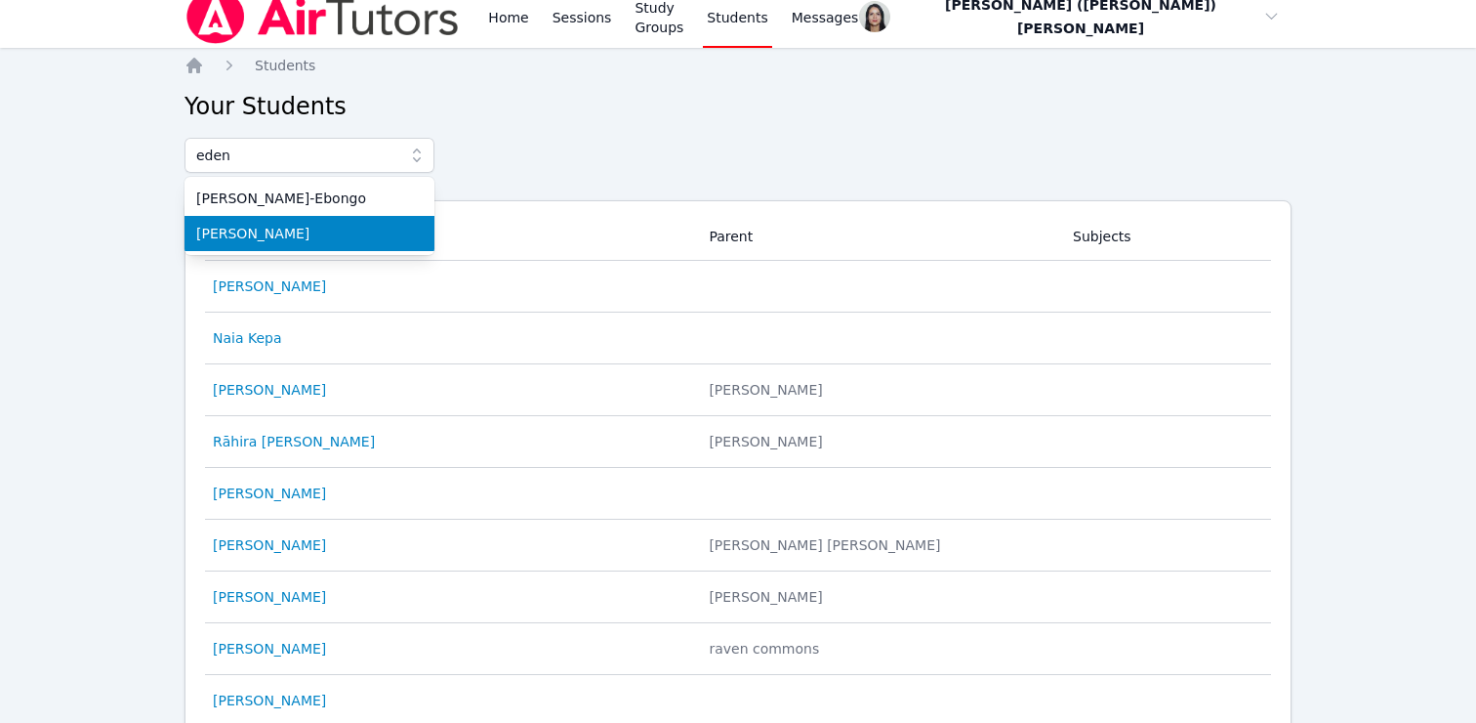
click at [259, 218] on li "[PERSON_NAME]" at bounding box center [310, 233] width 250 height 35
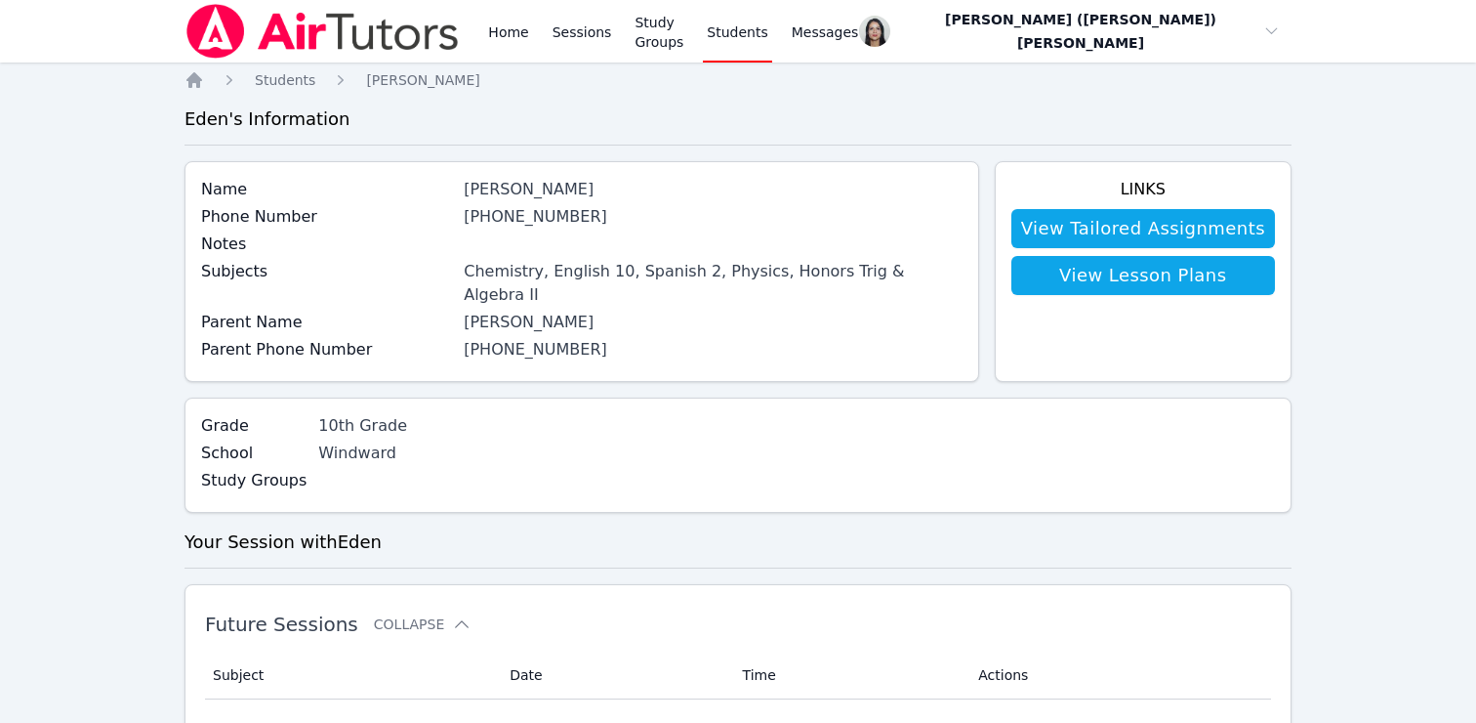
click at [651, 271] on div "Chemistry, English 10, Spanish 2, Physics, Honors Trig & Algebra II" at bounding box center [713, 283] width 498 height 47
click at [48, 254] on div "Home Sessions Study Groups Students Messages Open user menu Jacqueline (Jackie)…" at bounding box center [738, 556] width 1476 height 1113
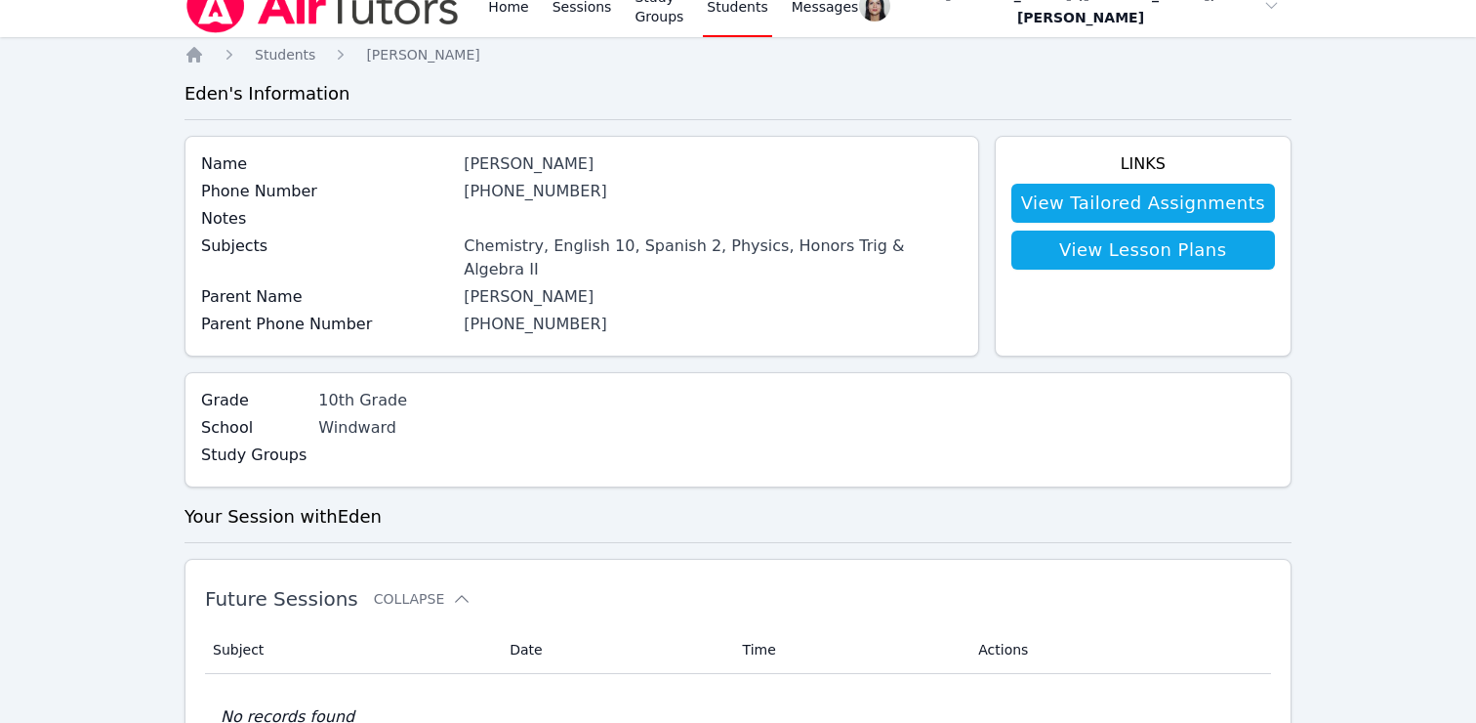
scroll to position [47, 0]
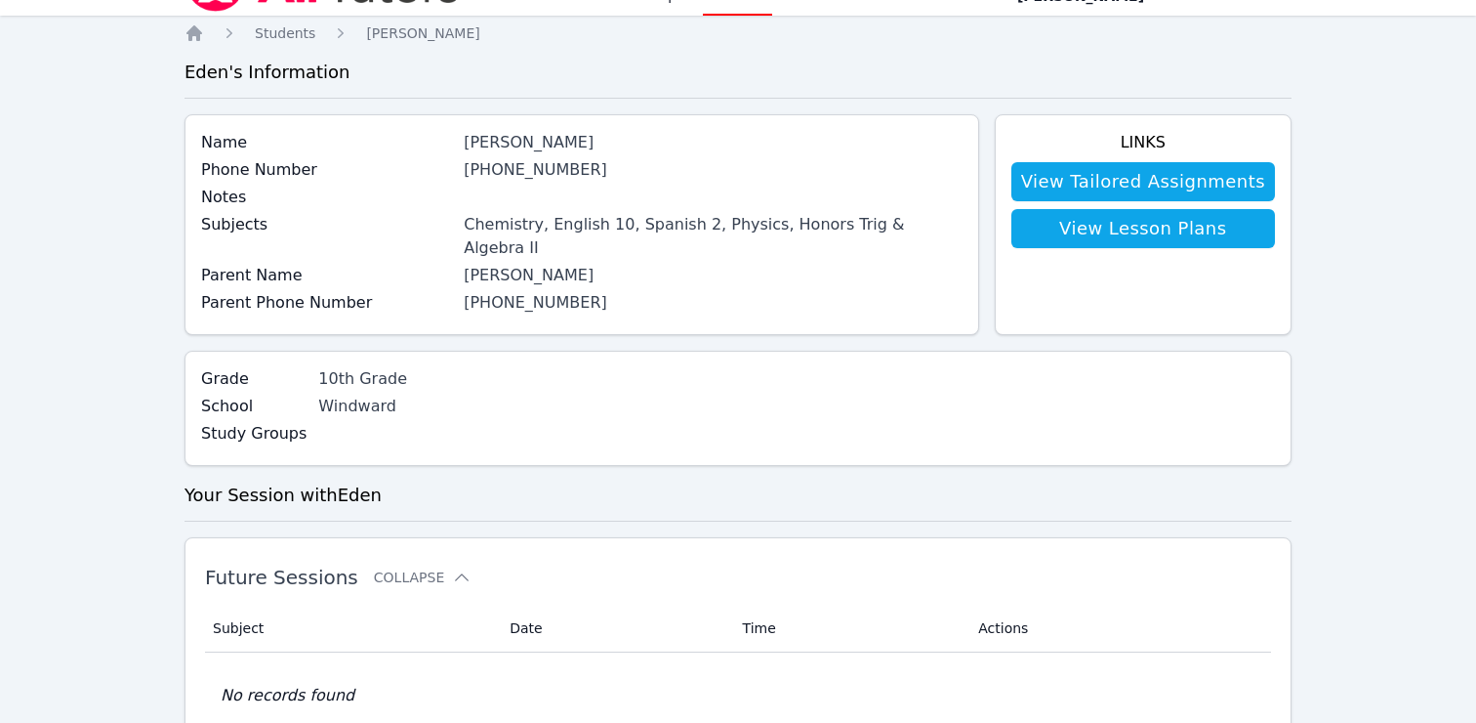
click at [242, 604] on th "Subject" at bounding box center [351, 628] width 293 height 48
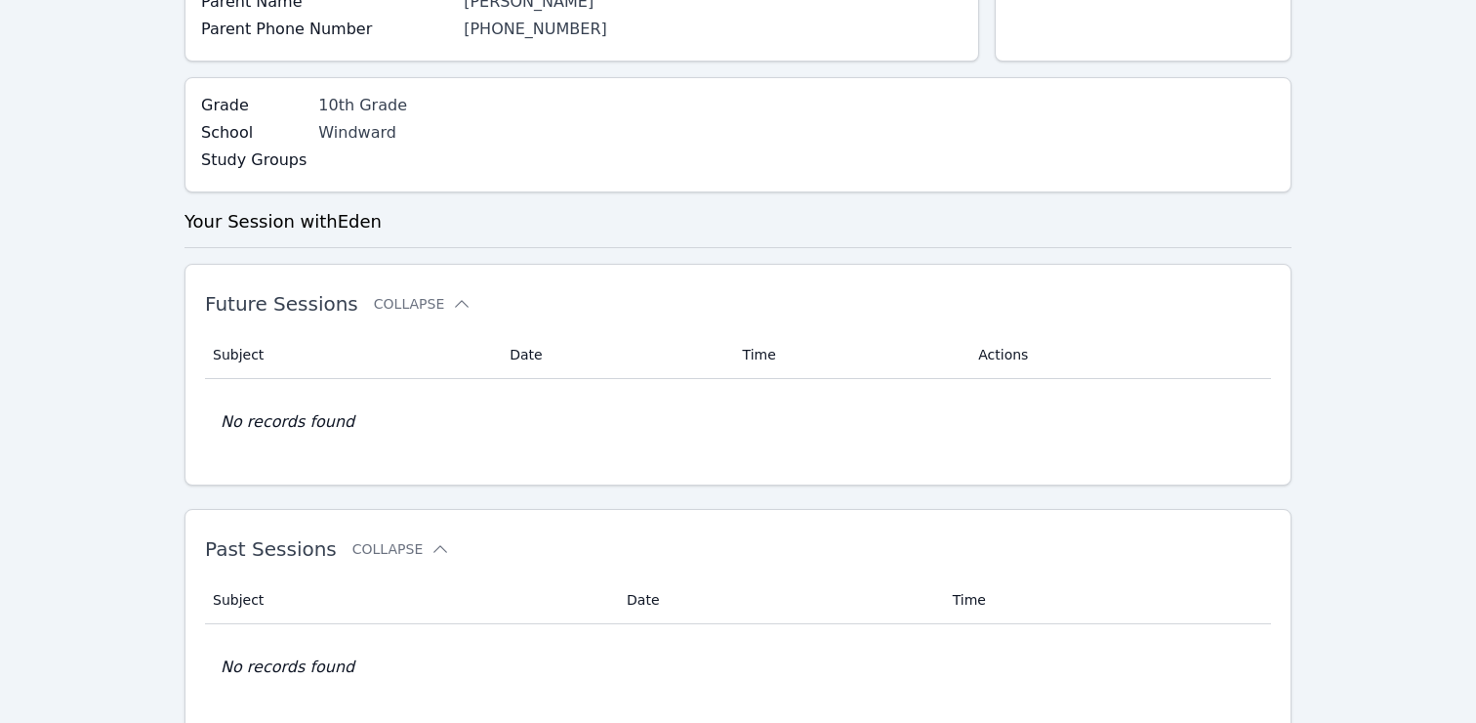
scroll to position [367, 0]
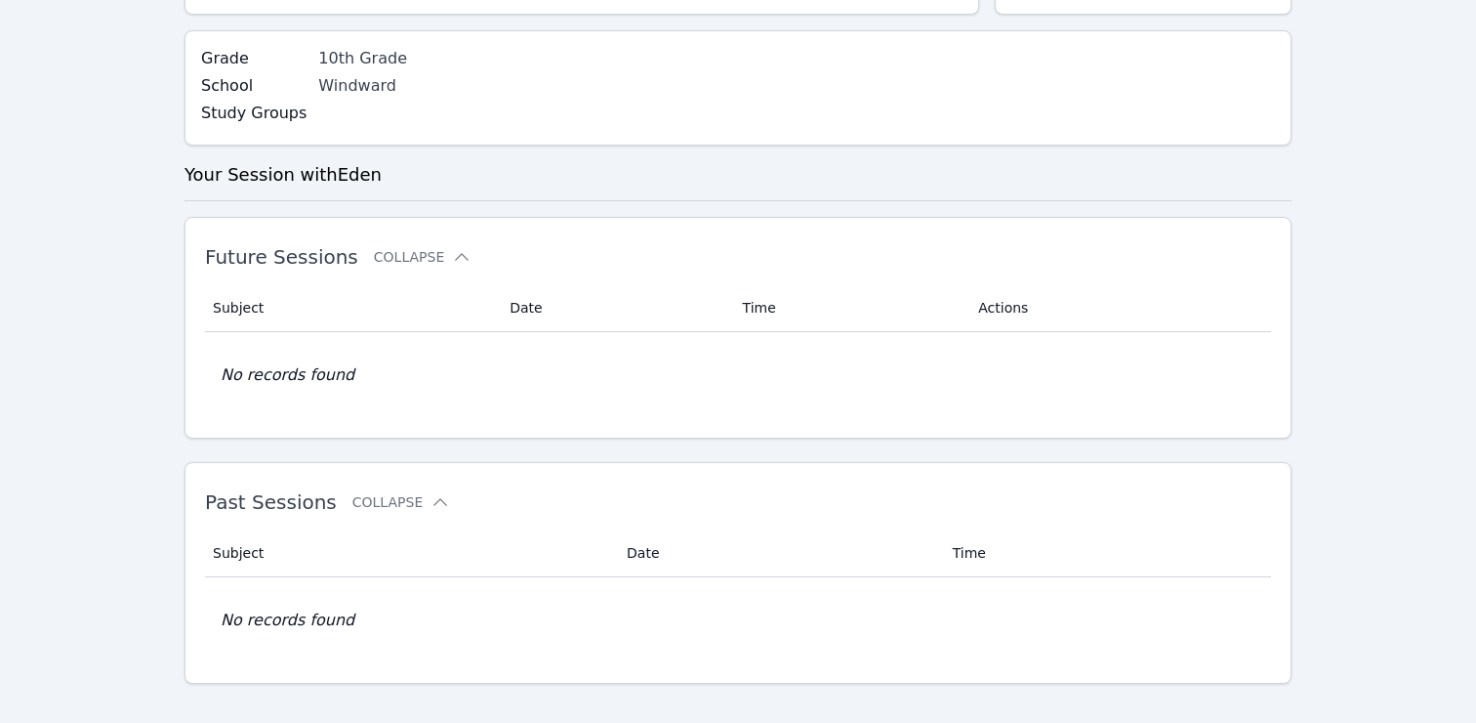
click at [309, 577] on td "No records found" at bounding box center [738, 620] width 1066 height 86
click at [409, 490] on h2 "Past Sessions Collapse" at bounding box center [707, 501] width 1004 height 23
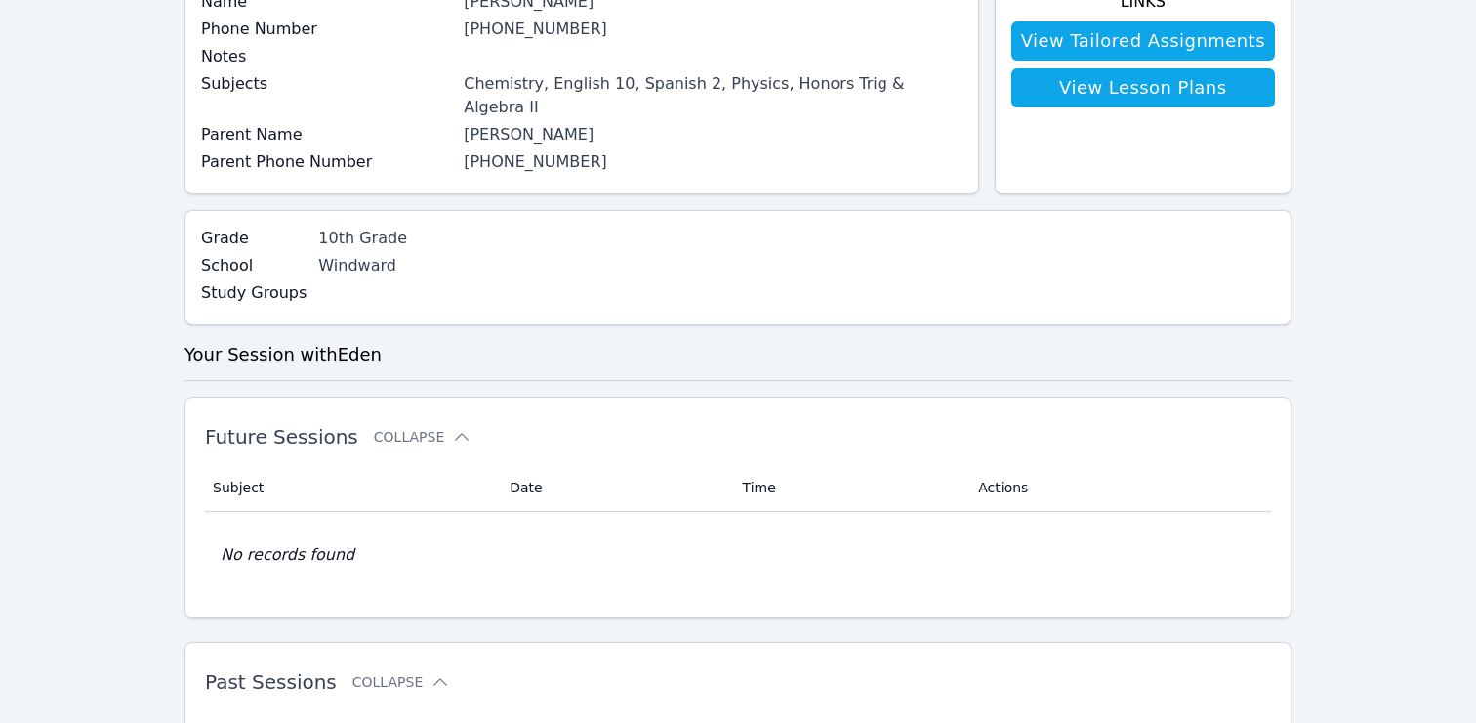
scroll to position [0, 0]
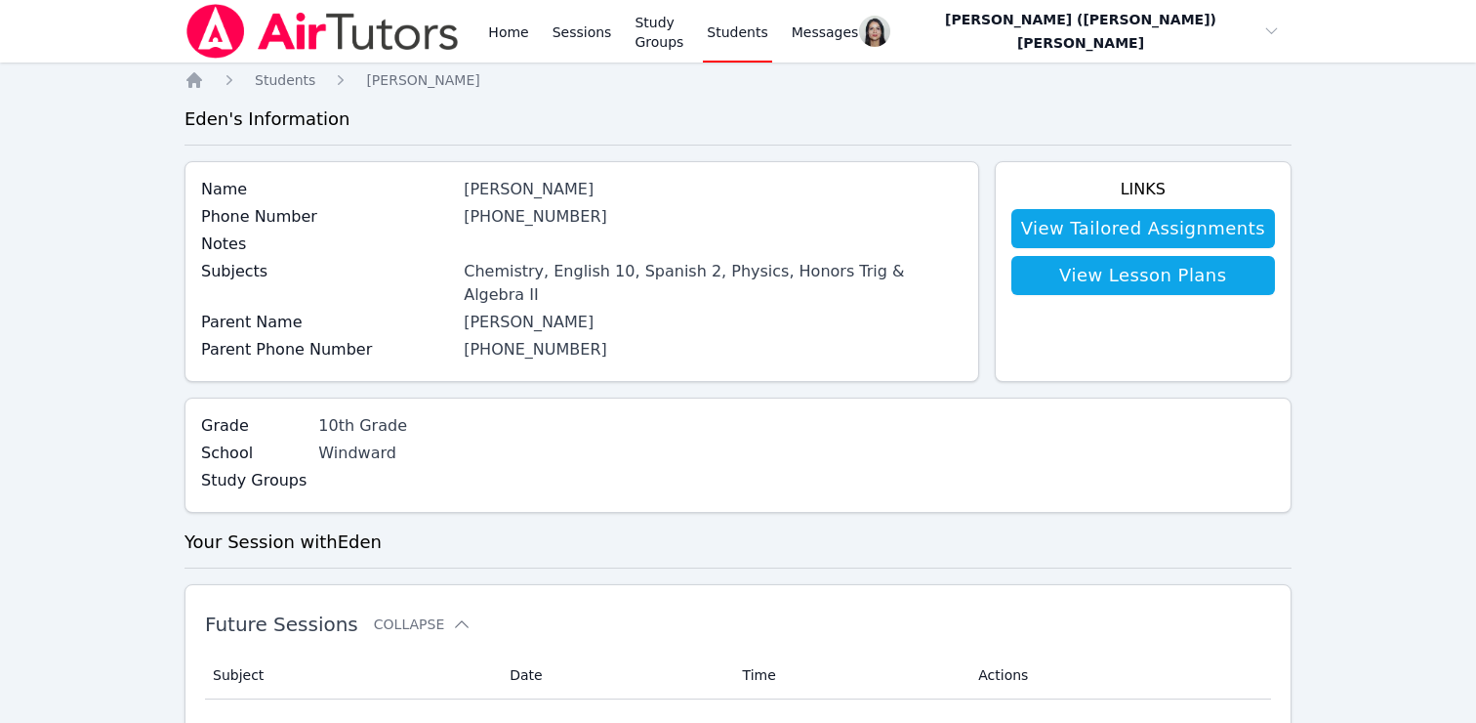
click at [771, 30] on link "Students" at bounding box center [737, 31] width 68 height 62
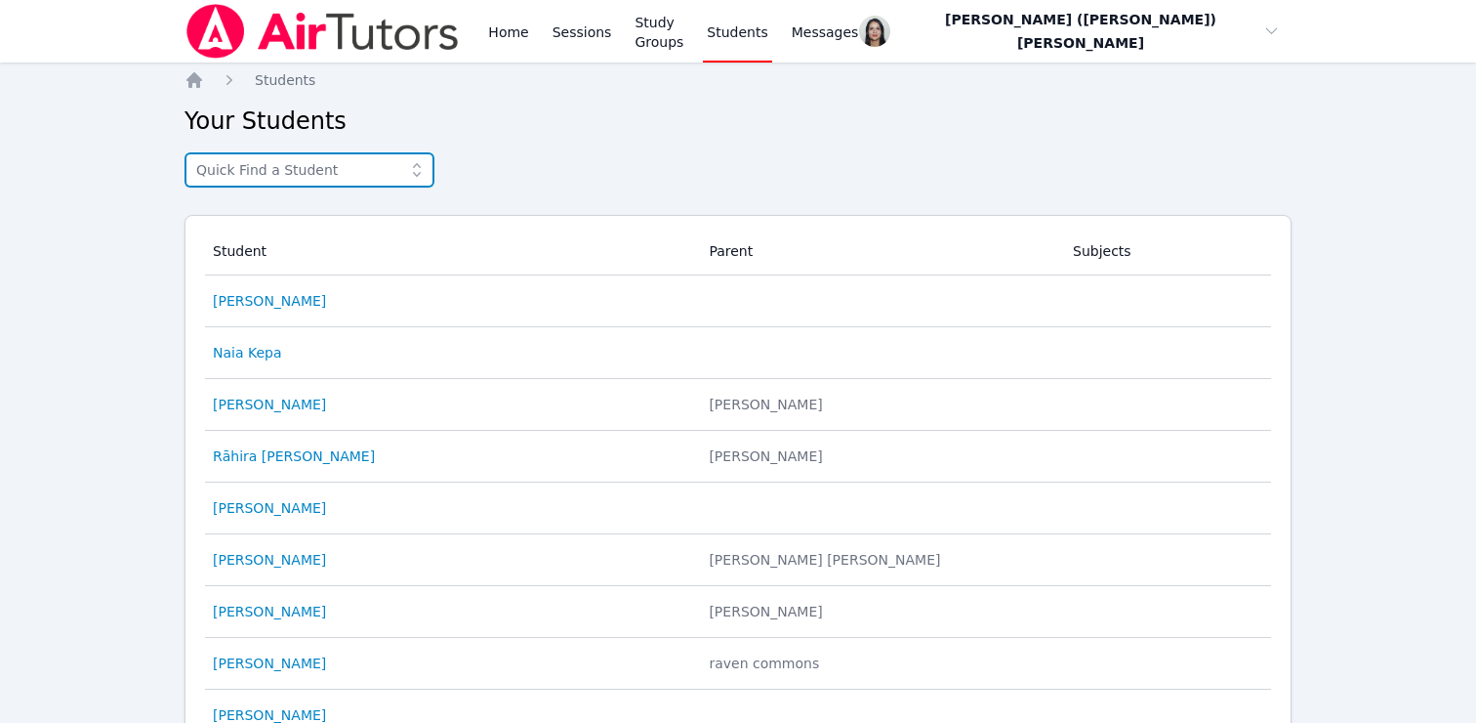
click at [302, 175] on input "text" at bounding box center [310, 169] width 250 height 35
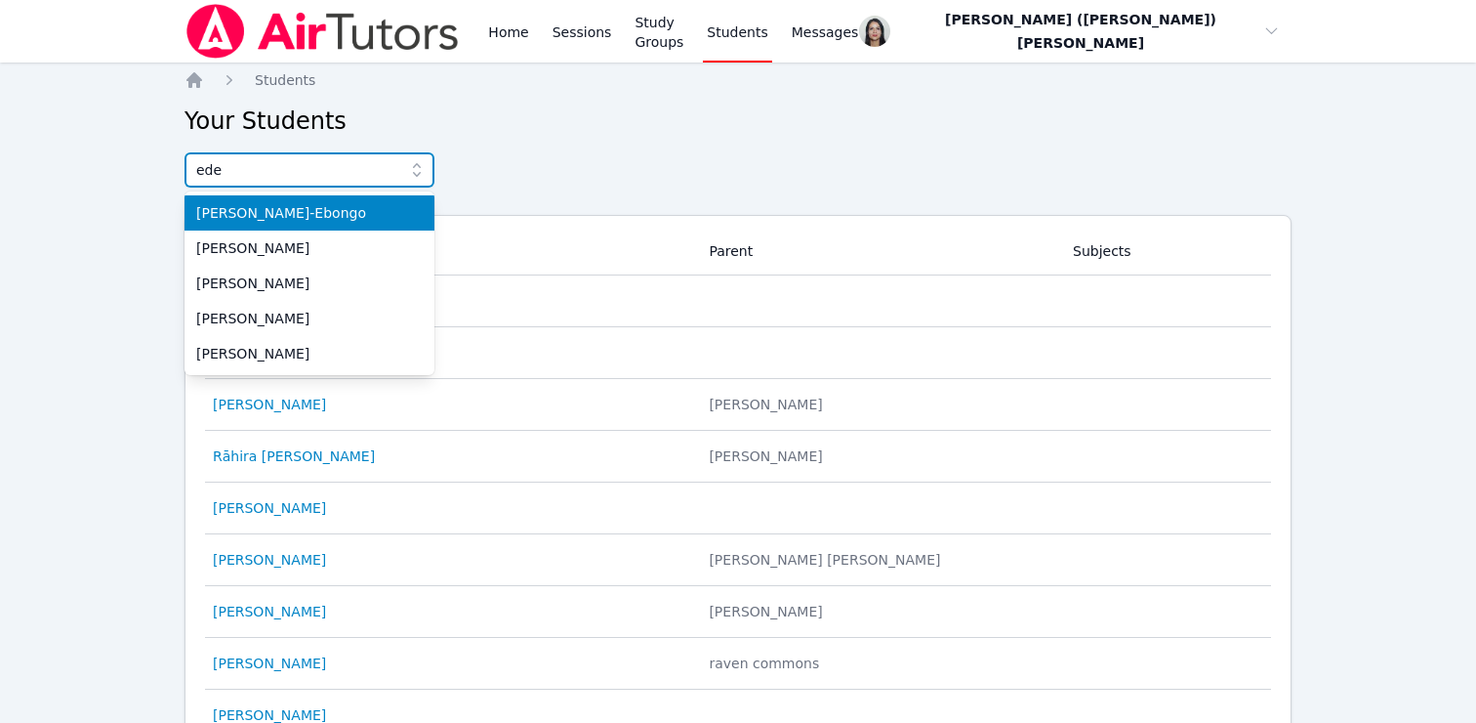
type input "eden"
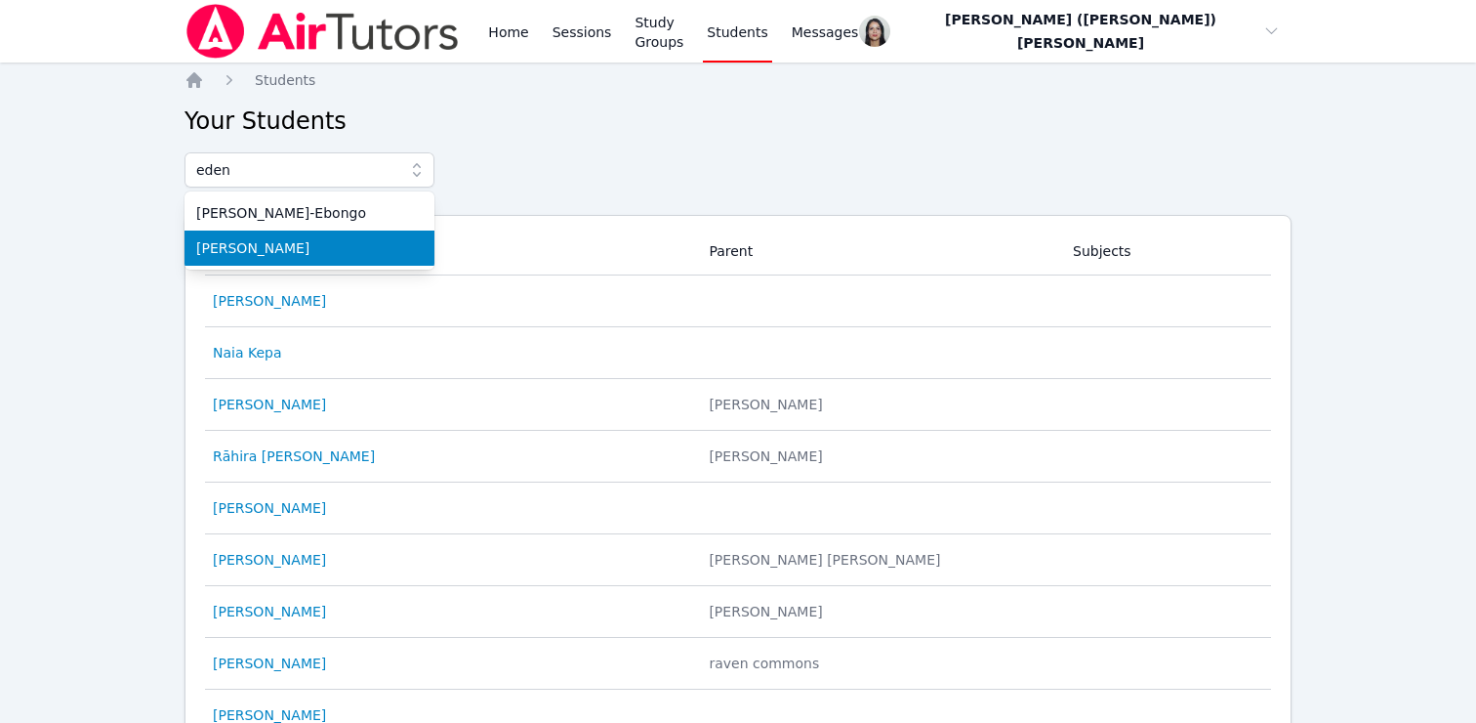
click at [286, 249] on span "[PERSON_NAME]" at bounding box center [309, 248] width 227 height 20
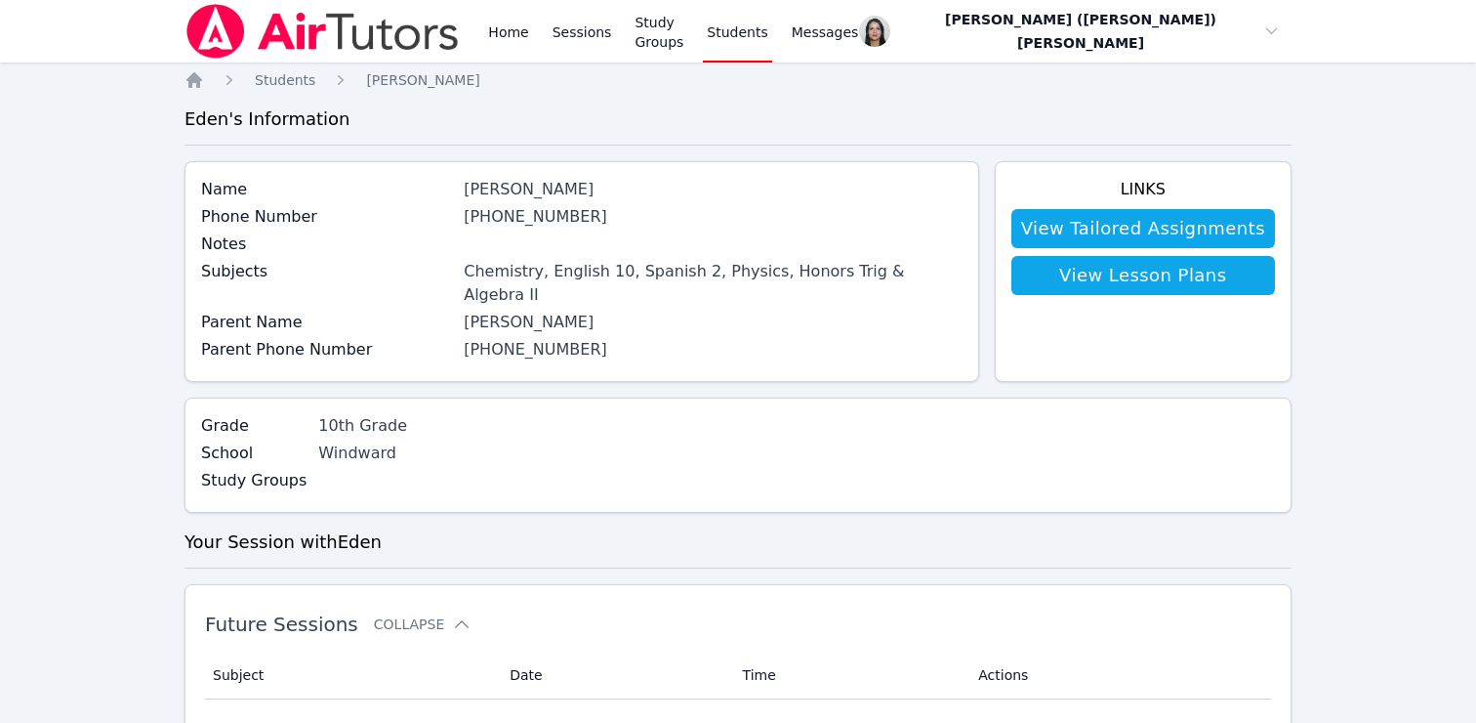
click at [771, 32] on link "Students" at bounding box center [737, 31] width 68 height 62
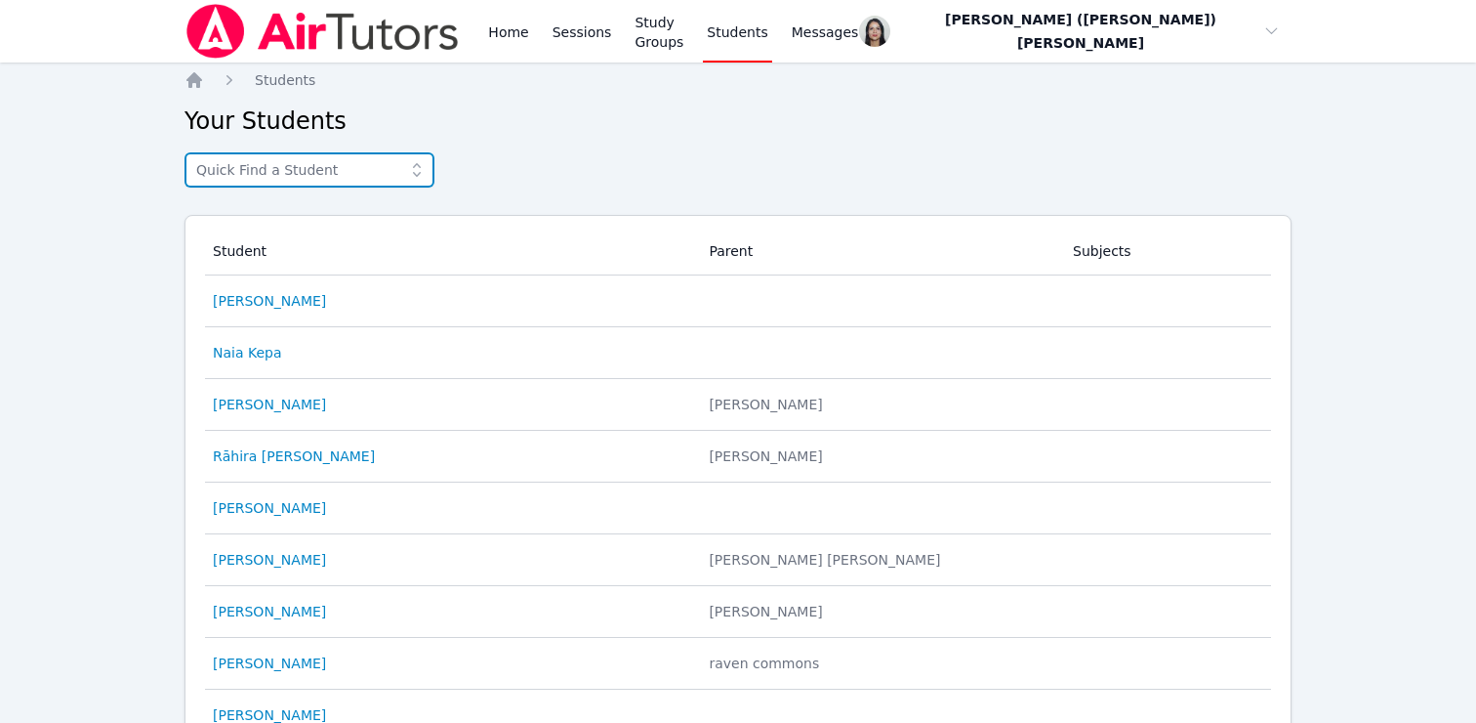
click at [307, 174] on input "text" at bounding box center [310, 169] width 250 height 35
type input "eden"
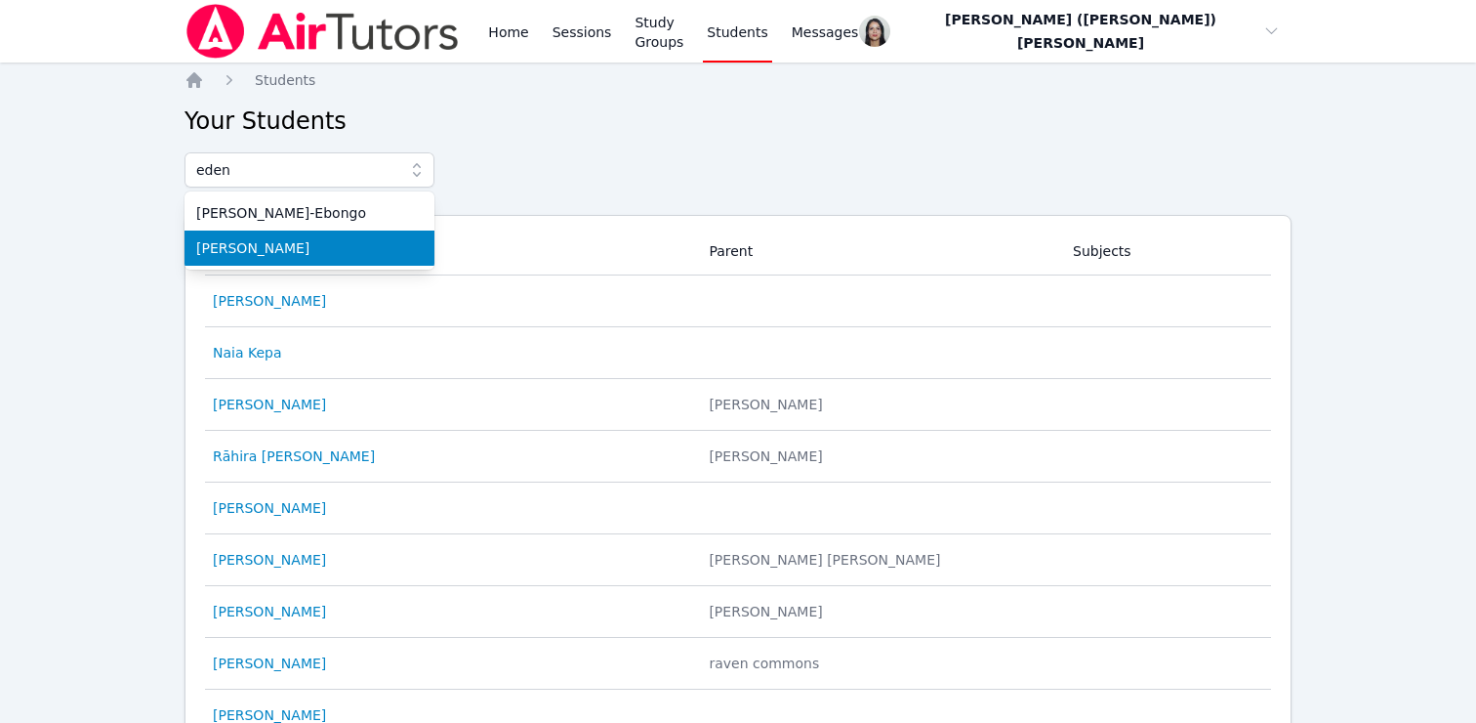
click at [303, 261] on li "[PERSON_NAME]" at bounding box center [310, 247] width 250 height 35
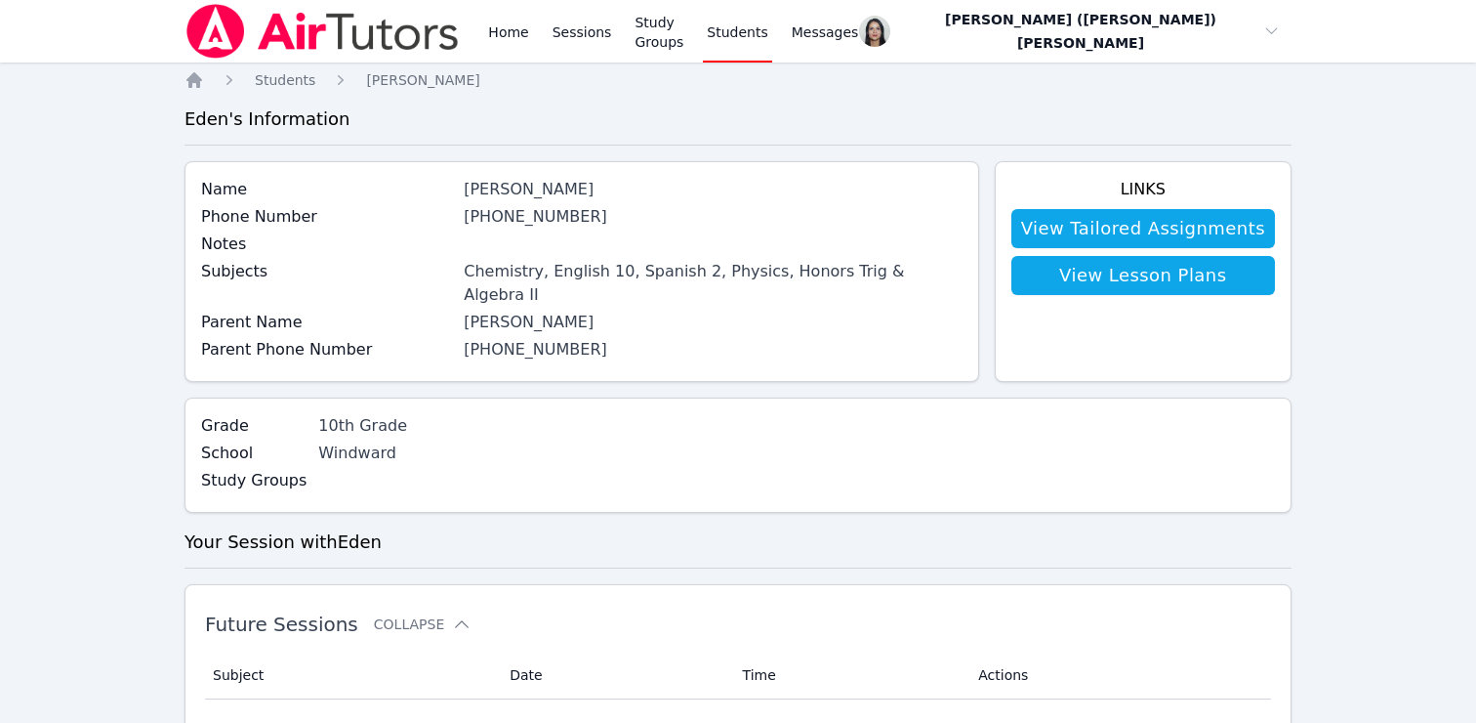
click at [525, 184] on div "[PERSON_NAME]" at bounding box center [713, 189] width 498 height 23
